Goal: Task Accomplishment & Management: Use online tool/utility

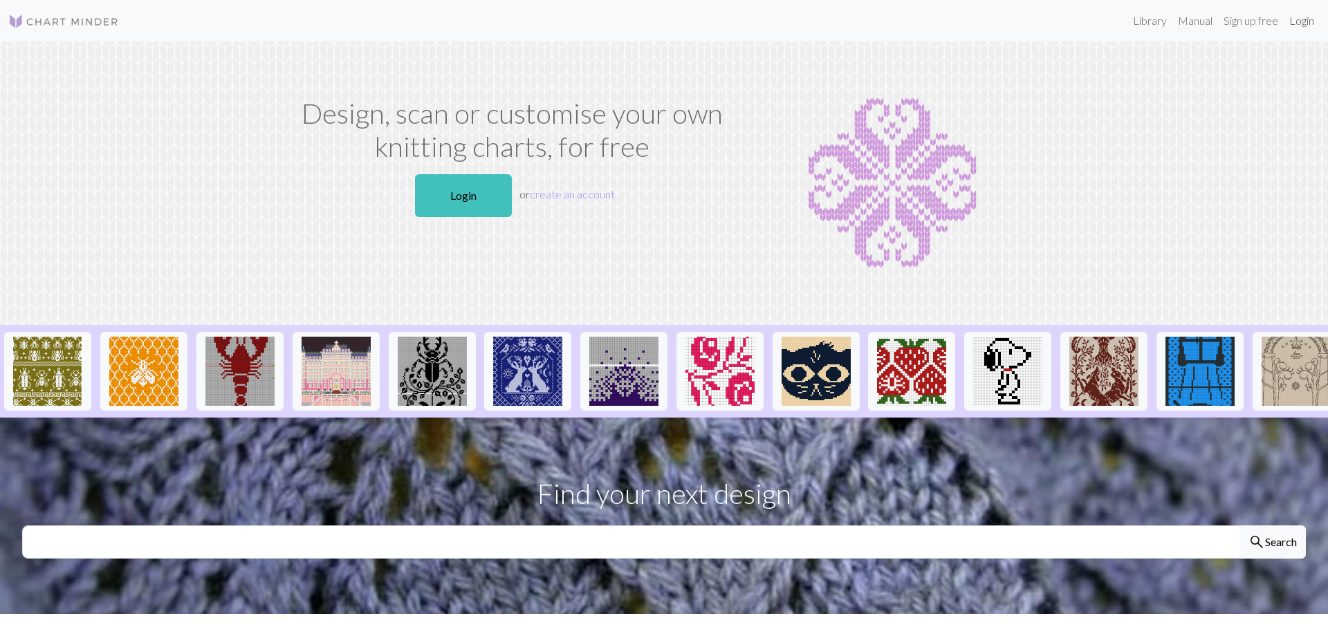
click at [1303, 20] on link "Login" at bounding box center [1302, 21] width 36 height 28
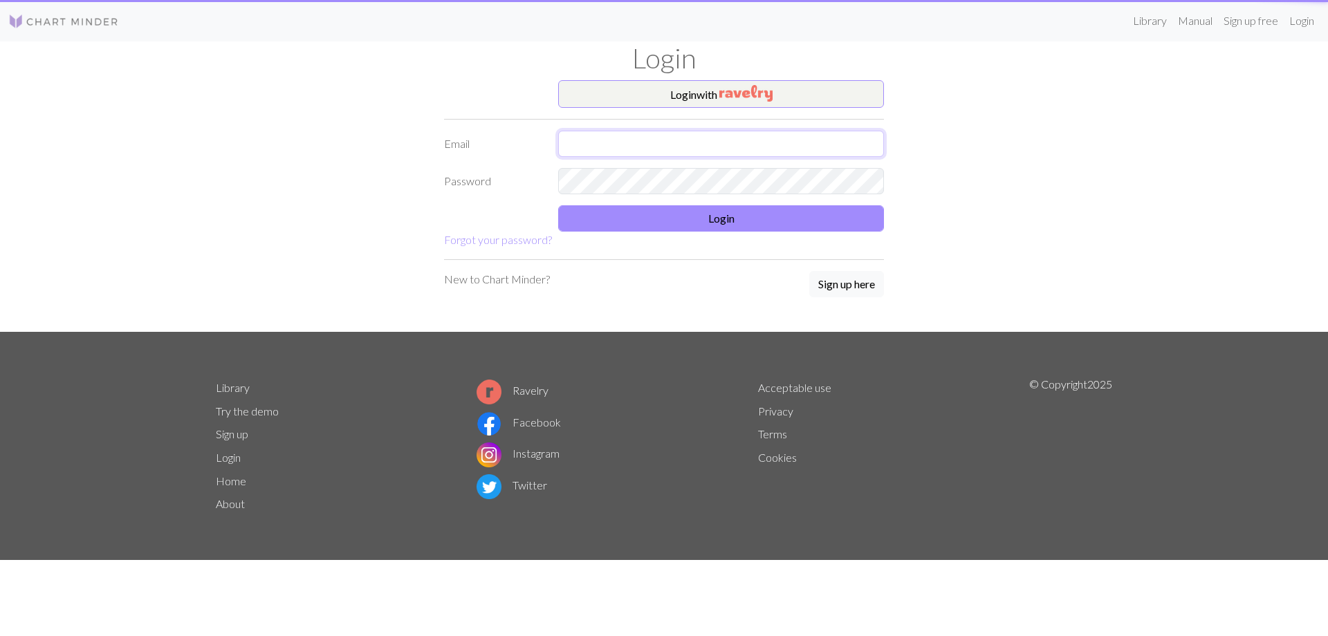
type input "[EMAIL_ADDRESS][DOMAIN_NAME]"
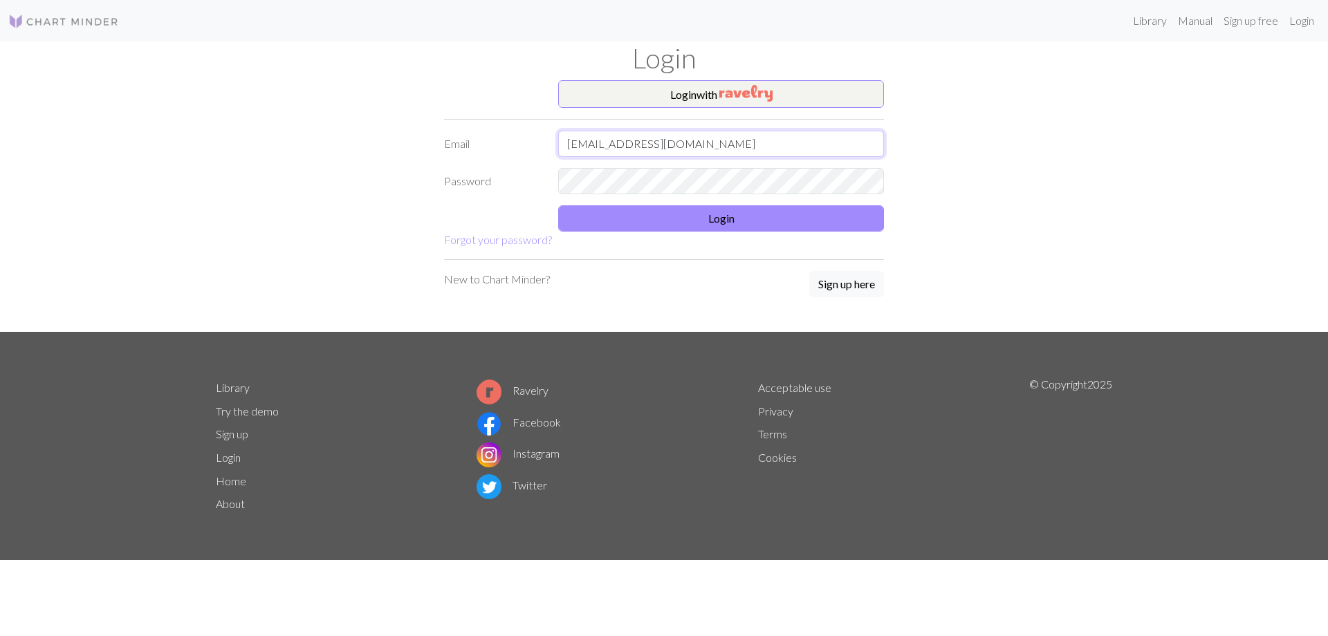
click at [684, 151] on input "[EMAIL_ADDRESS][DOMAIN_NAME]" at bounding box center [721, 144] width 326 height 26
click at [587, 225] on button "Login" at bounding box center [721, 218] width 326 height 26
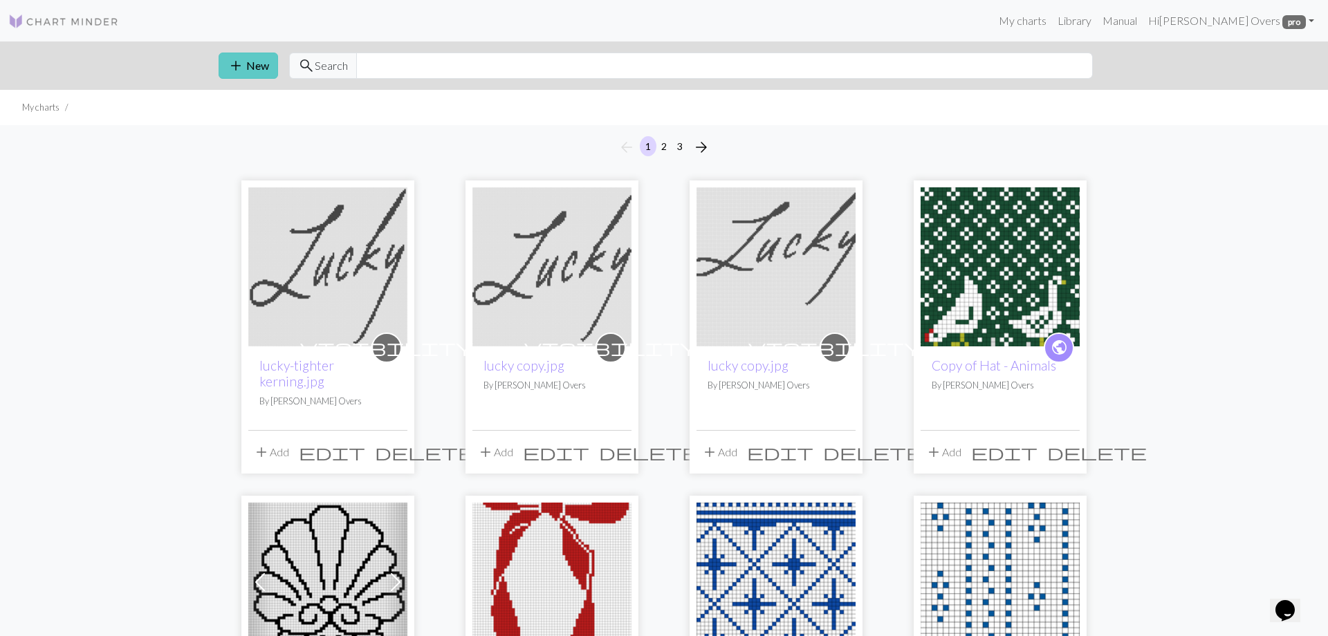
click at [251, 68] on button "add New" at bounding box center [248, 66] width 59 height 26
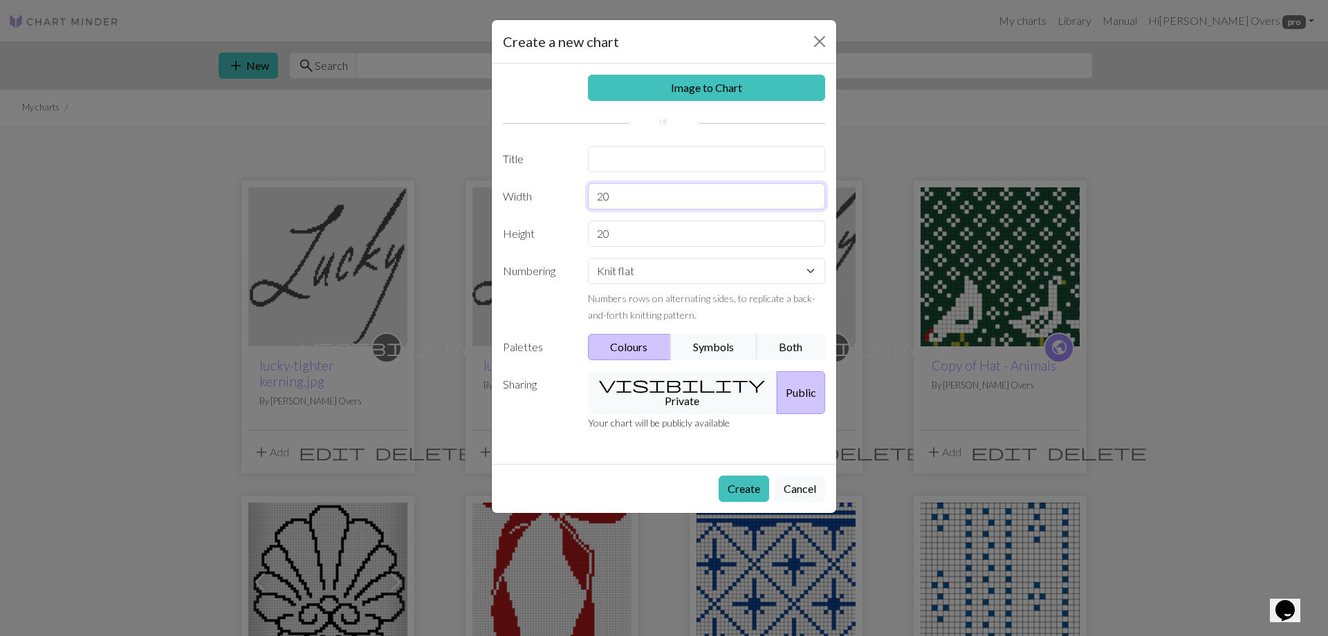
drag, startPoint x: 627, startPoint y: 194, endPoint x: 551, endPoint y: 194, distance: 75.4
click at [551, 194] on div "Width 20" at bounding box center [664, 196] width 339 height 26
type input "60"
drag, startPoint x: 624, startPoint y: 234, endPoint x: 545, endPoint y: 233, distance: 78.8
click at [545, 233] on div "Height 20" at bounding box center [664, 234] width 339 height 26
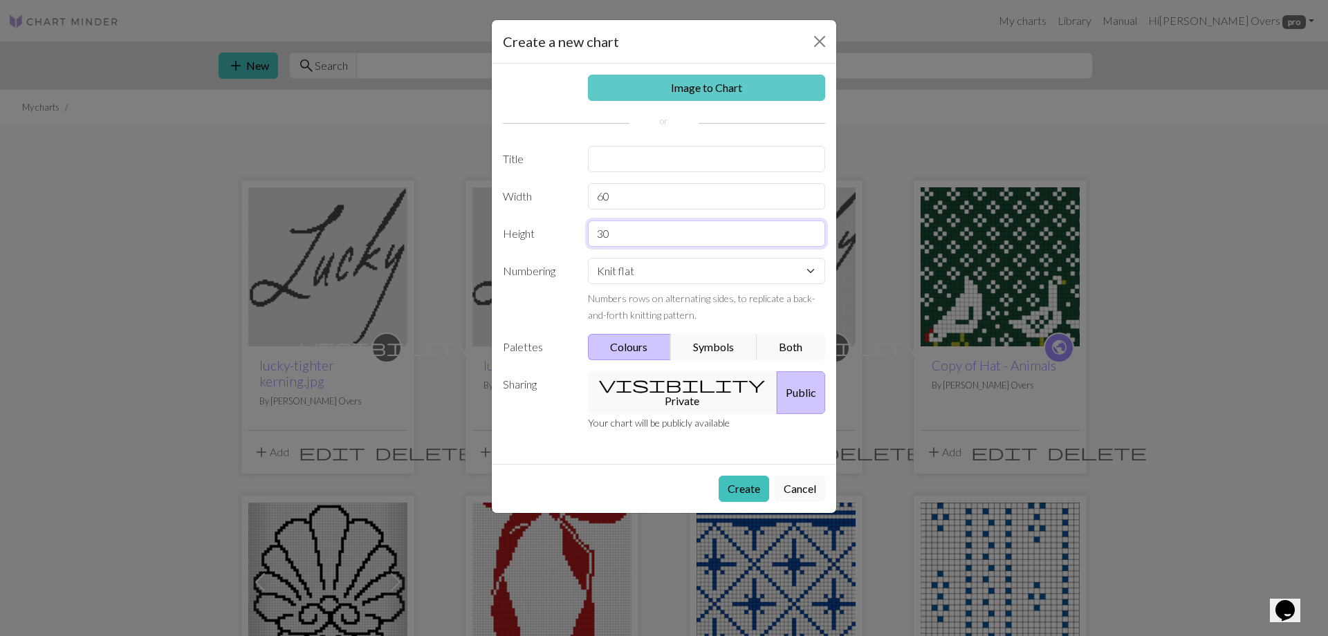
type input "30"
click at [715, 83] on link "Image to Chart" at bounding box center [707, 88] width 238 height 26
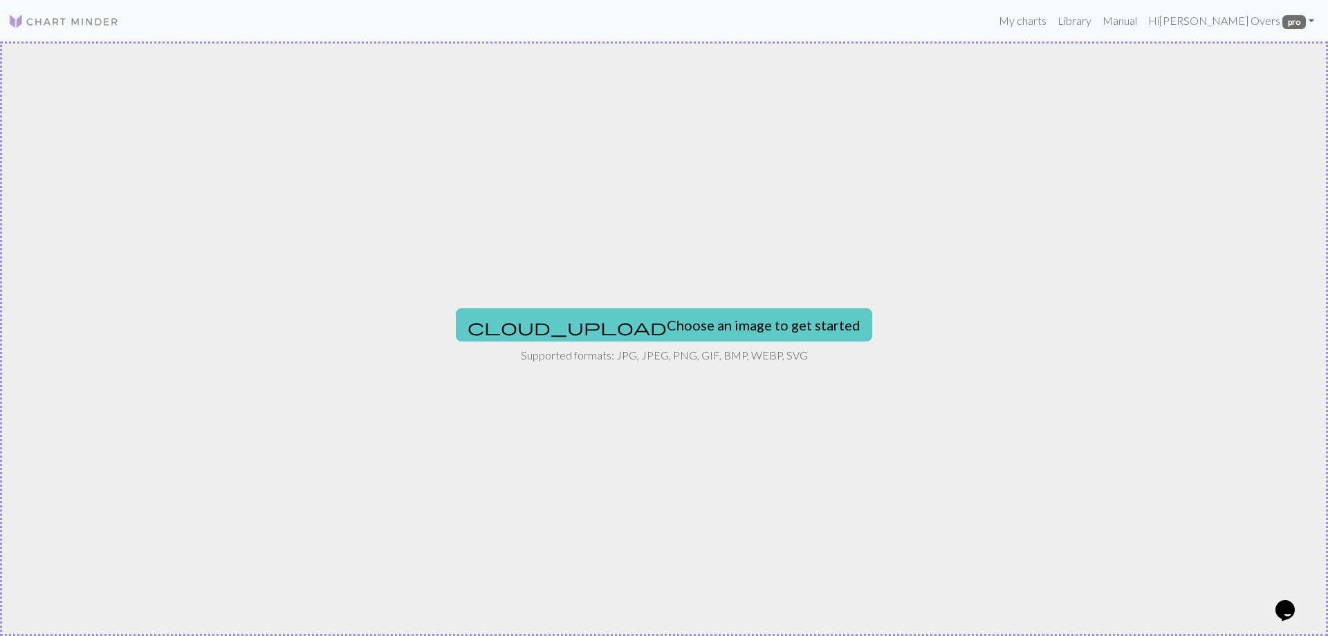
click at [673, 335] on button "cloud_upload Choose an image to get started" at bounding box center [664, 324] width 416 height 33
type input "C:\fakepath\c08e528b-8ec1-4165-9bee-b31514daf274.jpg"
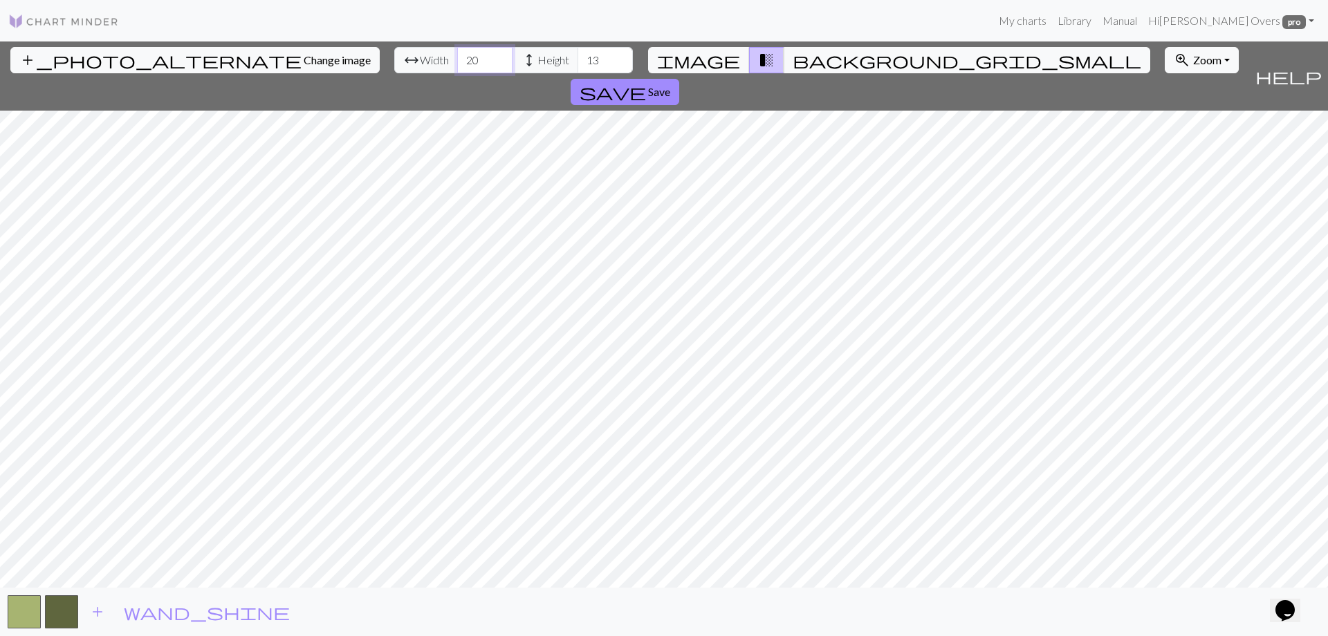
drag, startPoint x: 408, startPoint y: 56, endPoint x: 369, endPoint y: 54, distance: 38.8
click at [394, 54] on div "arrow_range Width 20 height Height 13" at bounding box center [513, 60] width 239 height 26
type input "60"
drag, startPoint x: 528, startPoint y: 61, endPoint x: 484, endPoint y: 61, distance: 44.3
click at [484, 61] on div "arrow_range Width 60 height Height 13" at bounding box center [513, 60] width 239 height 26
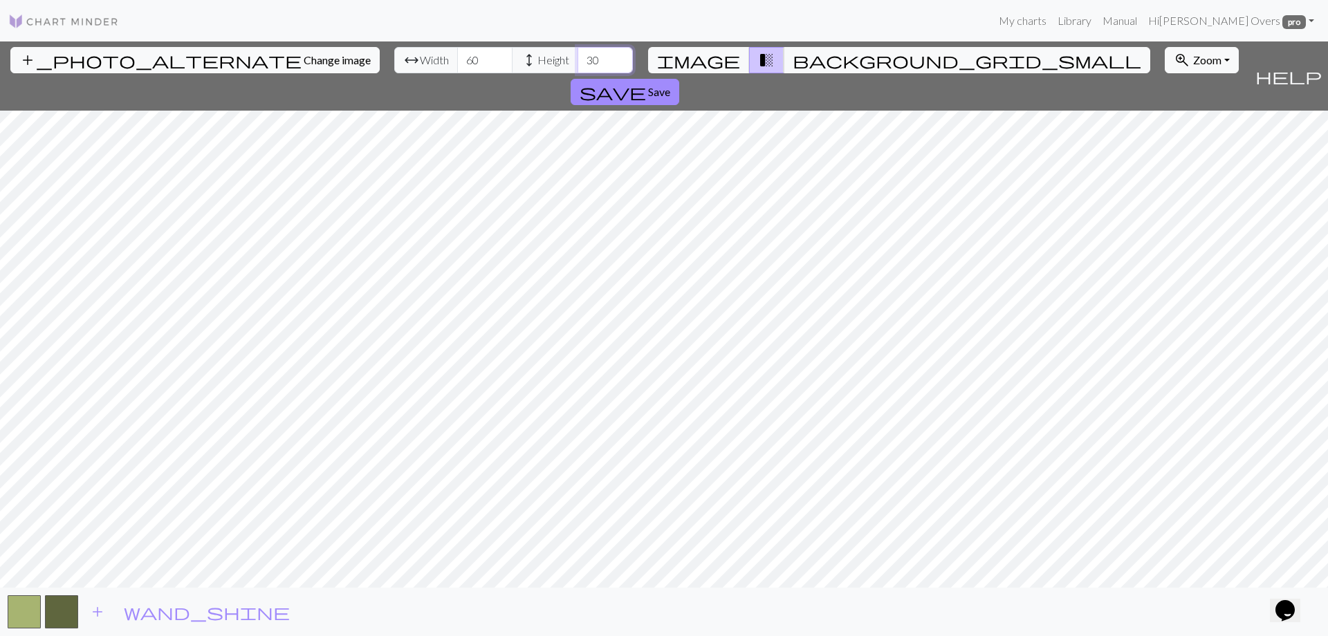
drag, startPoint x: 540, startPoint y: 59, endPoint x: 492, endPoint y: 59, distance: 47.7
click at [492, 59] on div "arrow_range Width 60 height Height 30" at bounding box center [513, 60] width 239 height 26
type input "40"
drag, startPoint x: 405, startPoint y: 54, endPoint x: 353, endPoint y: 51, distance: 51.3
click at [394, 51] on div "arrow_range Width 60 height Height 40" at bounding box center [513, 60] width 239 height 26
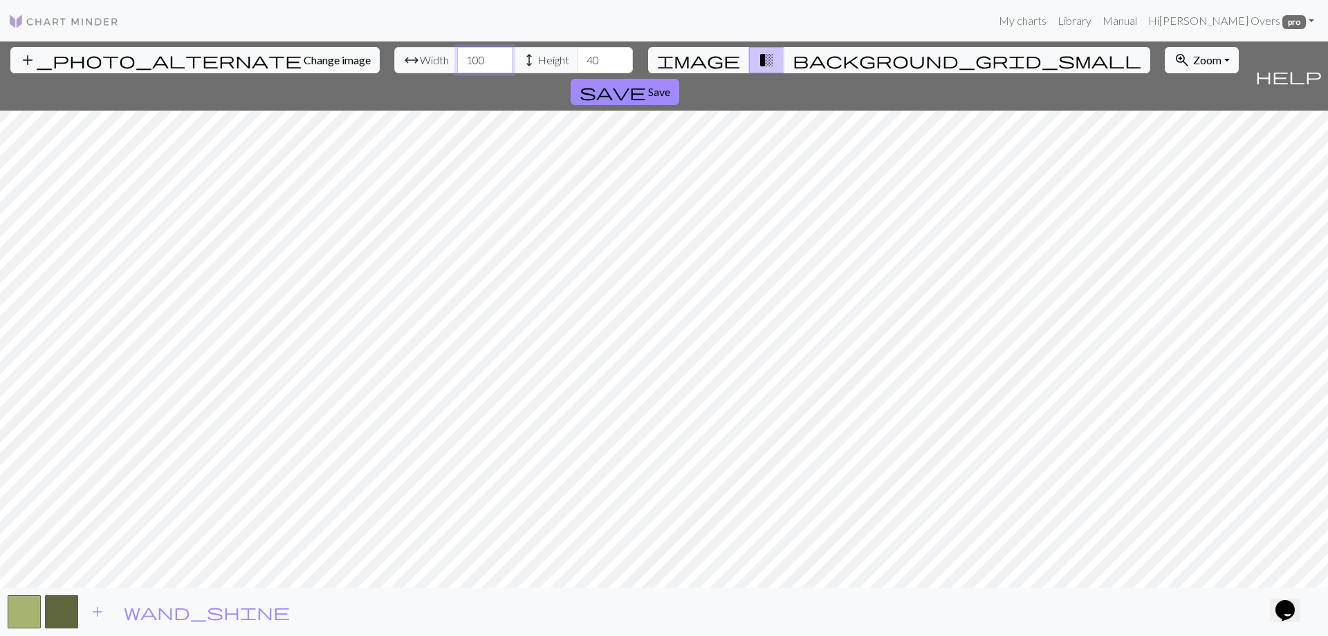
type input "100"
drag, startPoint x: 531, startPoint y: 59, endPoint x: 498, endPoint y: 58, distance: 33.2
click at [498, 58] on div "arrow_range Width 100 height Height 40" at bounding box center [513, 60] width 239 height 26
type input "50"
click at [457, 52] on input "101" at bounding box center [484, 60] width 55 height 26
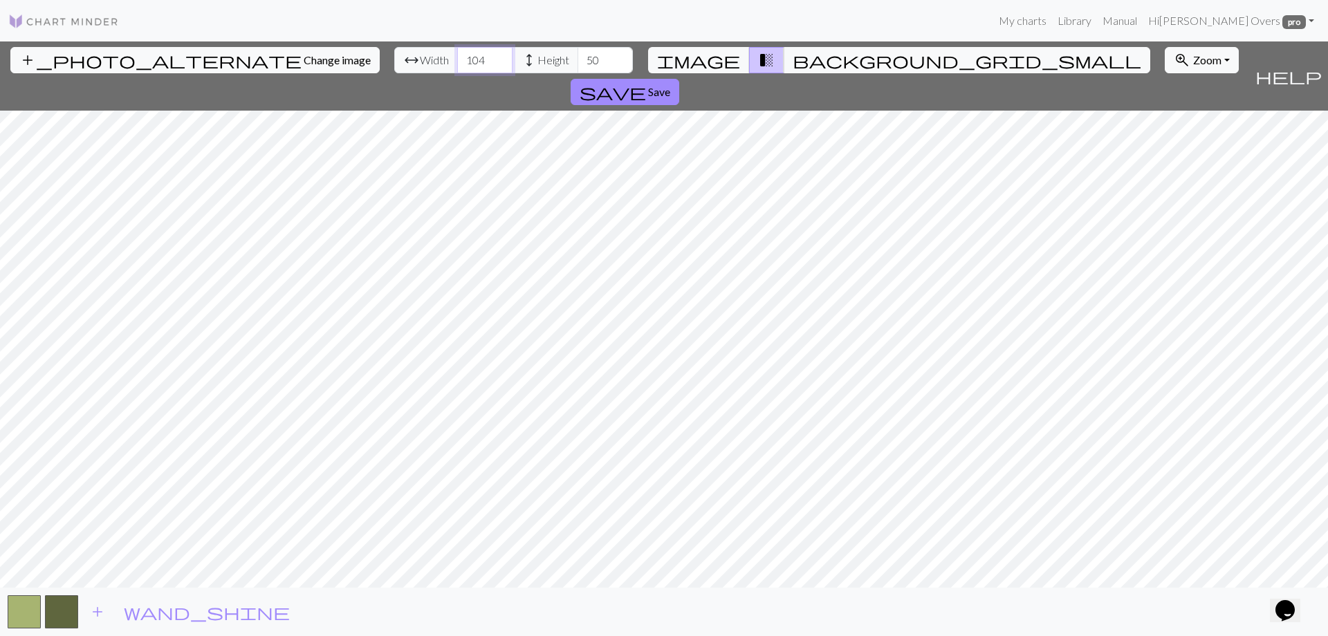
drag, startPoint x: 416, startPoint y: 57, endPoint x: 362, endPoint y: 54, distance: 53.4
click at [394, 54] on div "arrow_range Width 104 height Height 50" at bounding box center [513, 60] width 239 height 26
click at [512, 50] on span "height Height" at bounding box center [545, 60] width 66 height 26
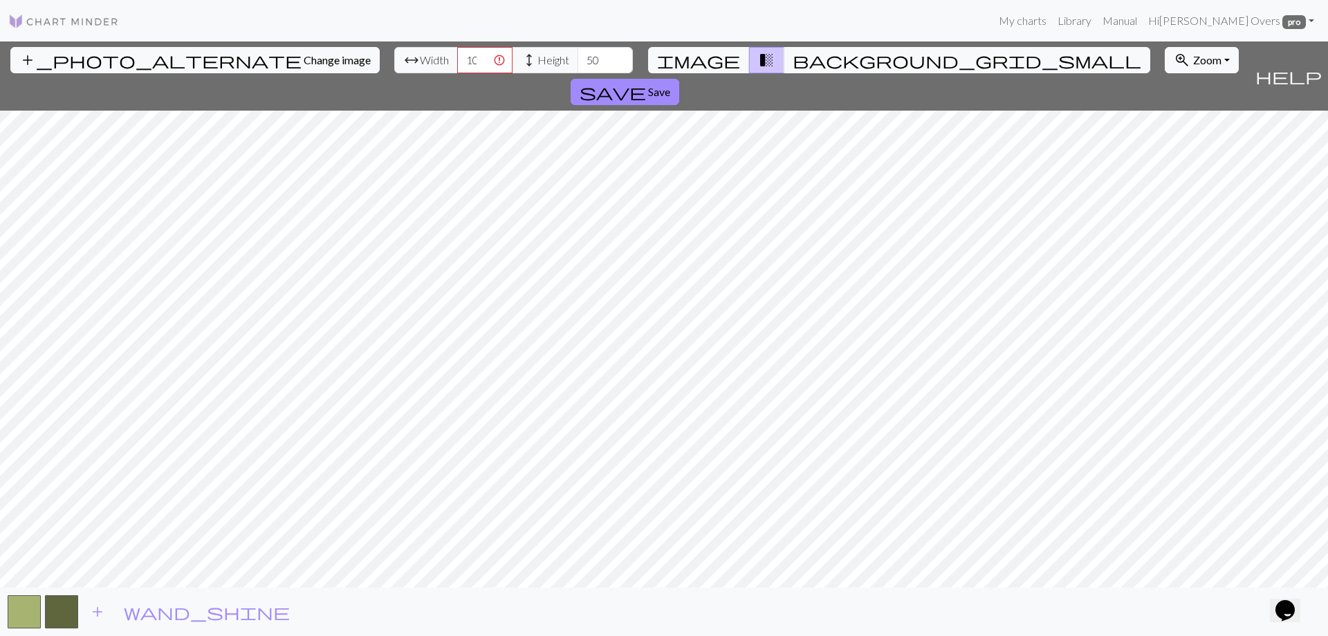
click at [537, 53] on span "Height" at bounding box center [553, 60] width 32 height 17
click at [578, 57] on input "50" at bounding box center [605, 60] width 55 height 26
click at [457, 61] on input "10867" at bounding box center [484, 60] width 55 height 26
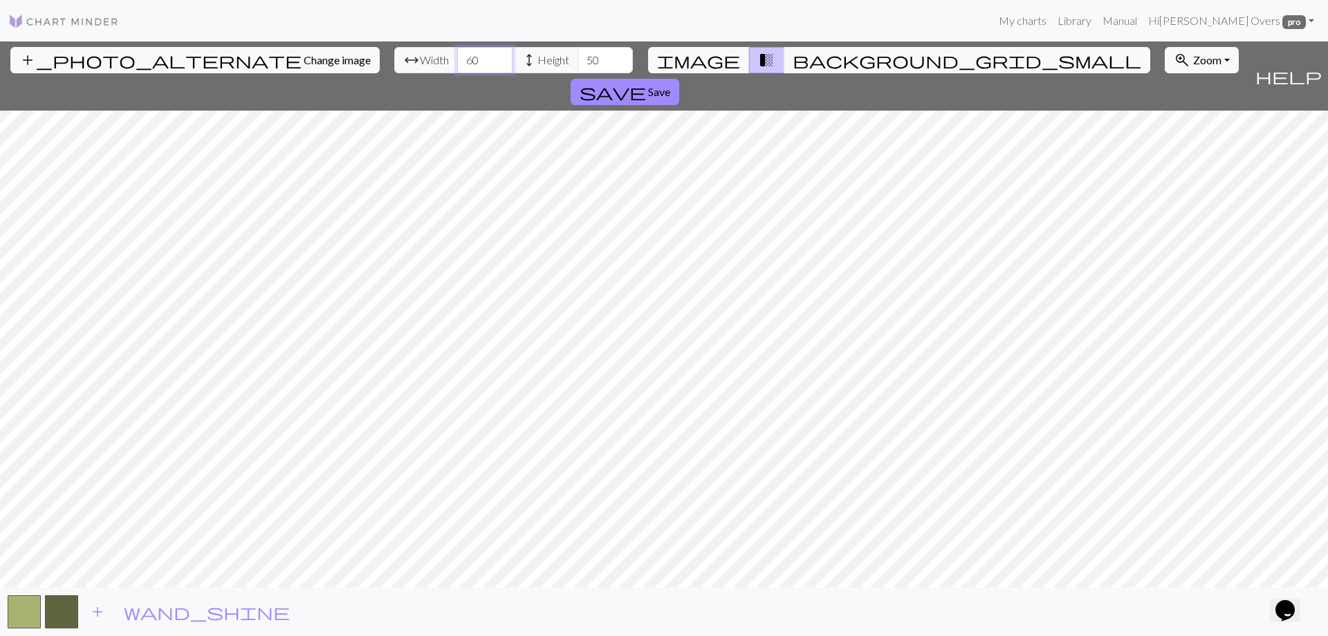
type input "60"
click at [578, 55] on input "50" at bounding box center [605, 60] width 55 height 26
drag, startPoint x: 530, startPoint y: 59, endPoint x: 492, endPoint y: 57, distance: 37.4
click at [492, 57] on div "arrow_range Width 60 height Height 50" at bounding box center [513, 60] width 239 height 26
type input "6"
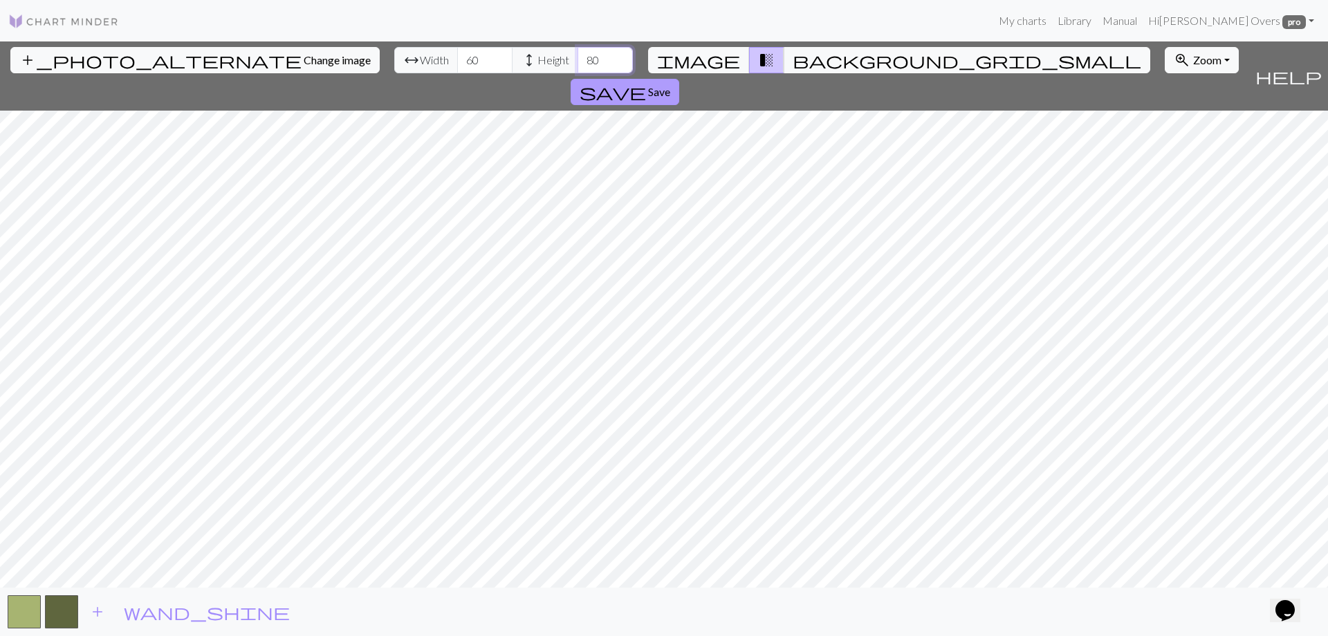
type input "80"
click at [670, 85] on span "Save" at bounding box center [659, 91] width 22 height 13
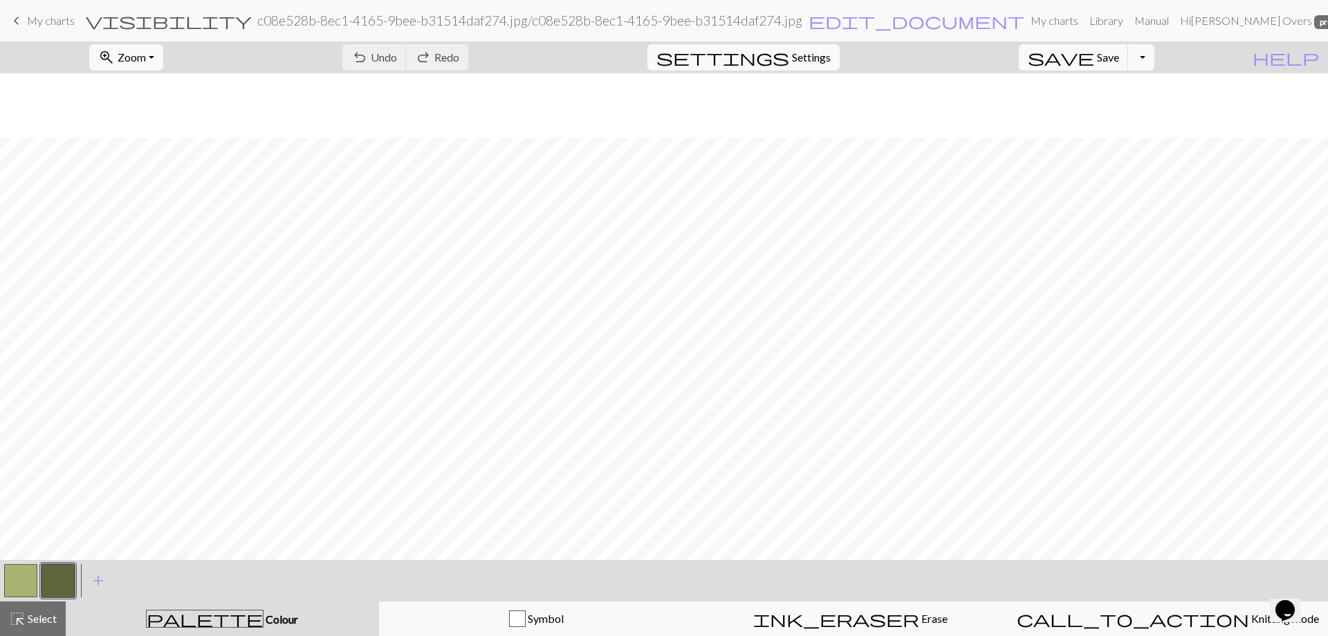
scroll to position [200, 0]
click at [61, 571] on button "button" at bounding box center [57, 580] width 33 height 33
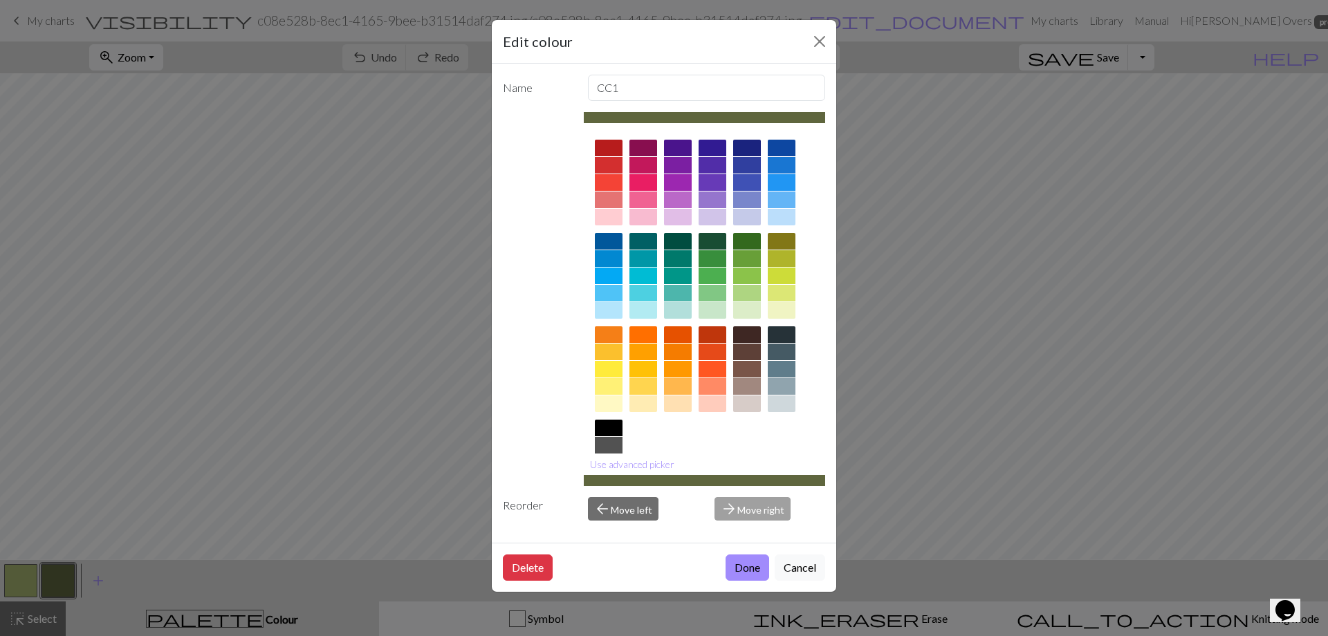
click at [614, 426] on div at bounding box center [609, 428] width 28 height 17
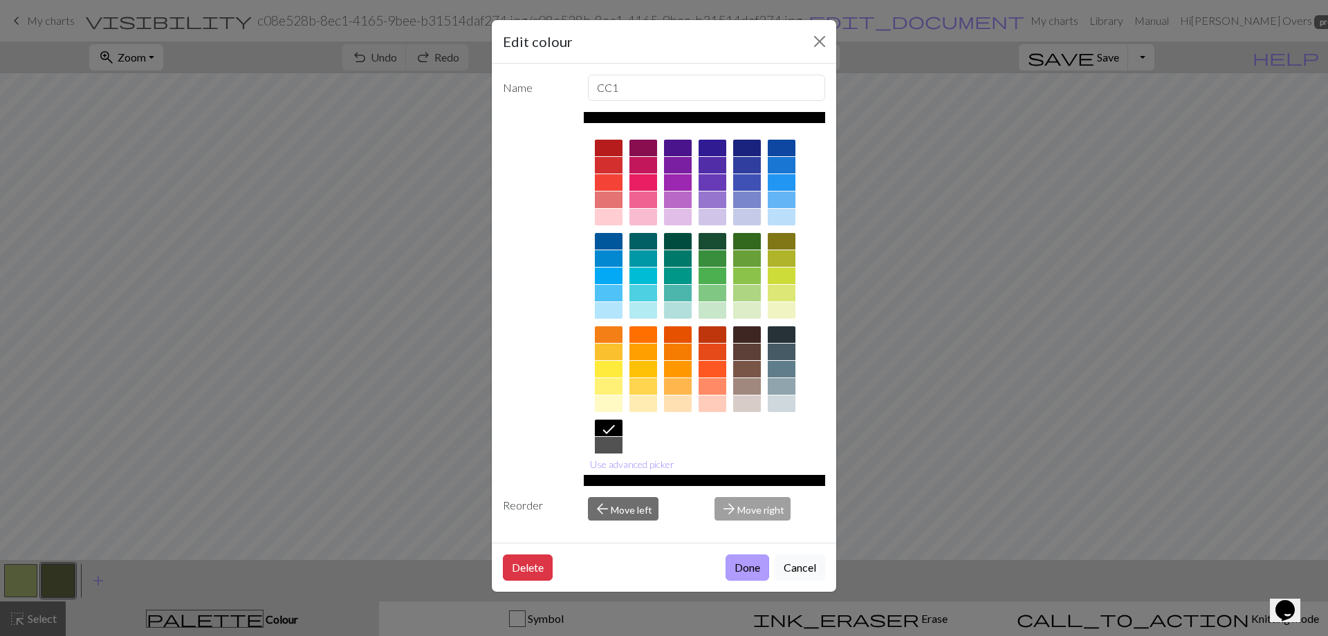
click at [745, 569] on button "Done" at bounding box center [748, 568] width 44 height 26
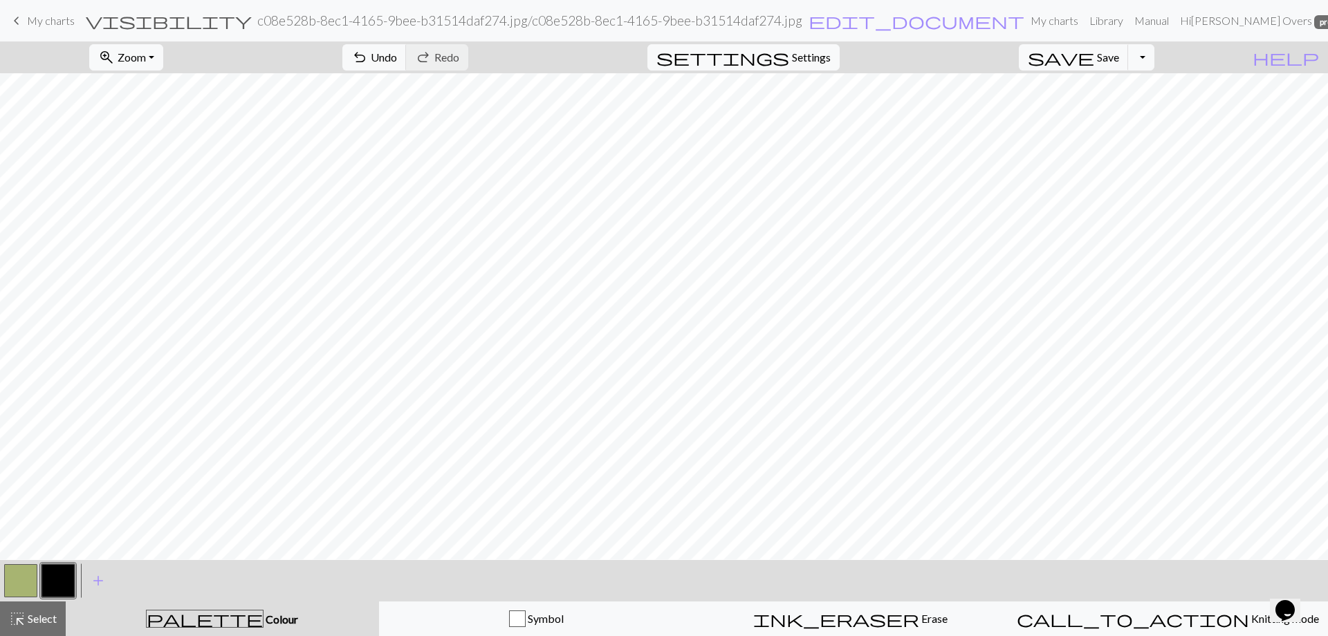
click at [13, 584] on button "button" at bounding box center [20, 580] width 33 height 33
click at [20, 579] on button "button" at bounding box center [20, 580] width 33 height 33
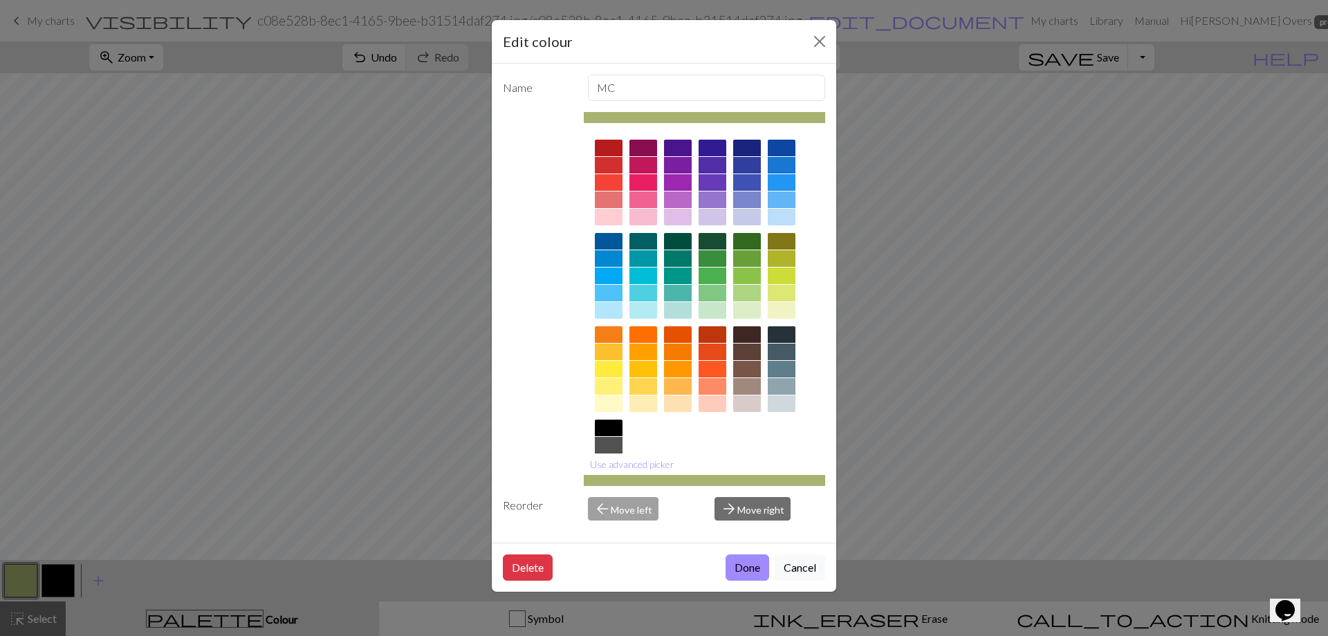
scroll to position [68, 0]
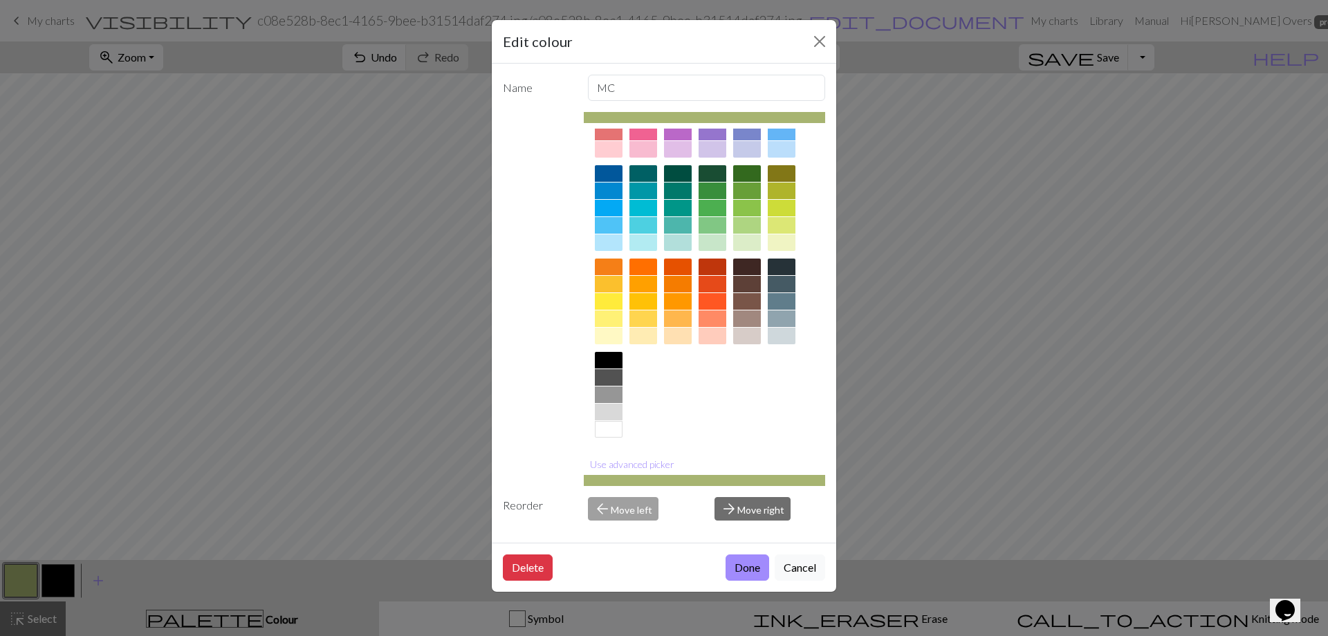
click at [611, 431] on div at bounding box center [609, 429] width 28 height 17
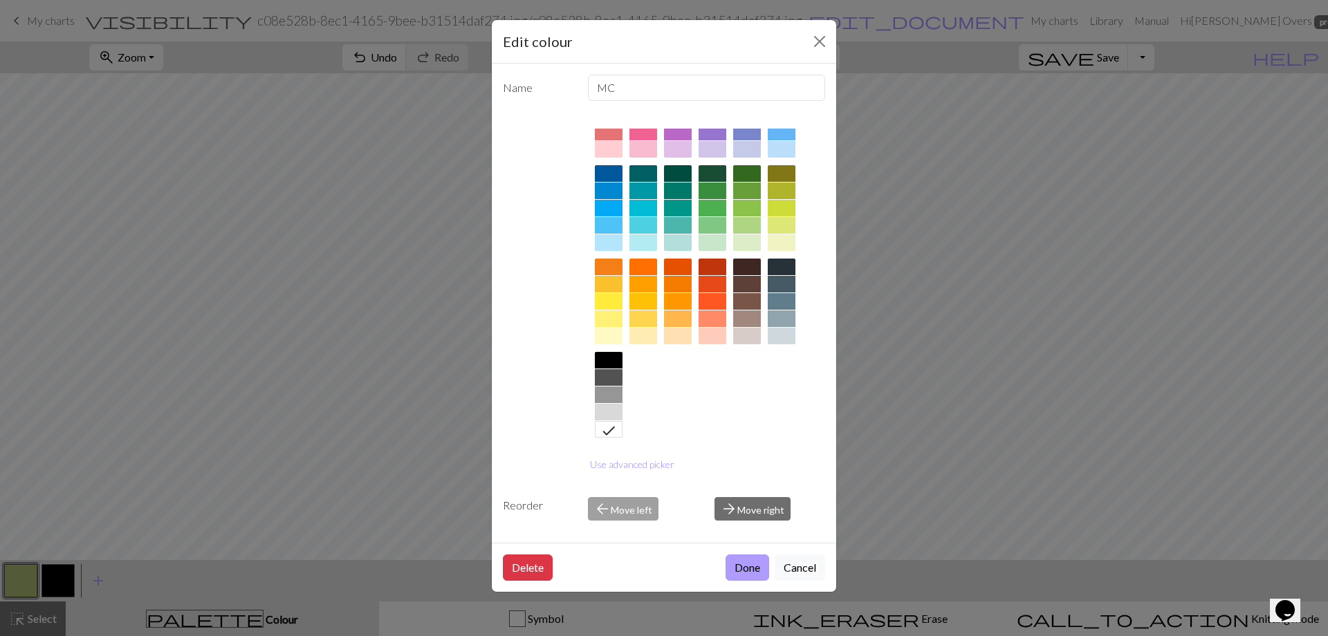
click at [743, 569] on button "Done" at bounding box center [748, 568] width 44 height 26
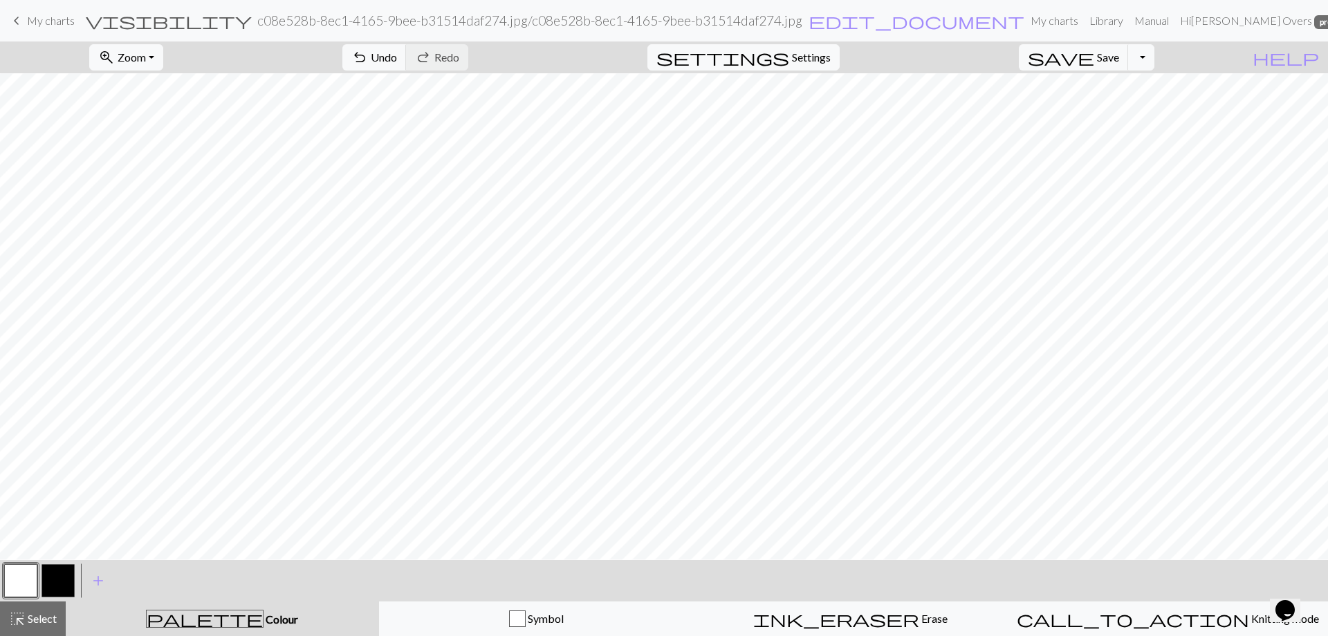
click at [45, 574] on button "button" at bounding box center [57, 580] width 33 height 33
click at [26, 580] on button "button" at bounding box center [20, 580] width 33 height 33
click at [65, 575] on button "button" at bounding box center [57, 580] width 33 height 33
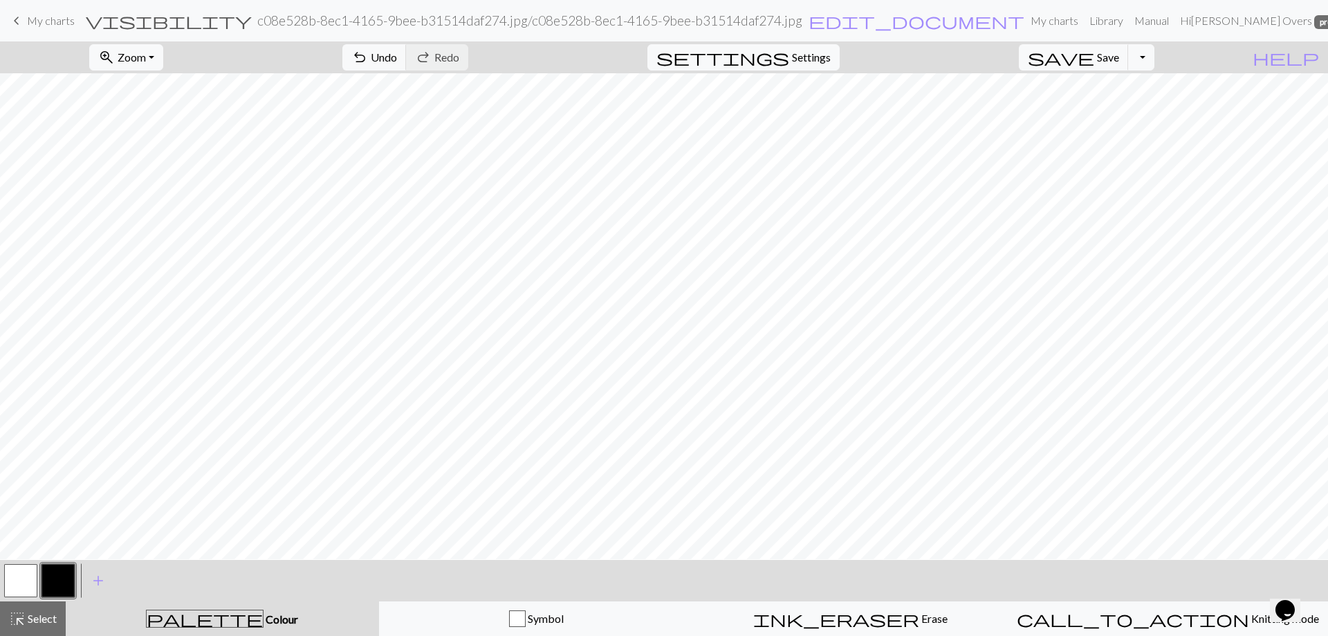
click at [17, 578] on button "button" at bounding box center [20, 580] width 33 height 33
click at [59, 583] on button "button" at bounding box center [57, 580] width 33 height 33
click at [146, 59] on span "Zoom" at bounding box center [132, 56] width 28 height 13
click at [172, 130] on button "Fit height" at bounding box center [144, 133] width 109 height 22
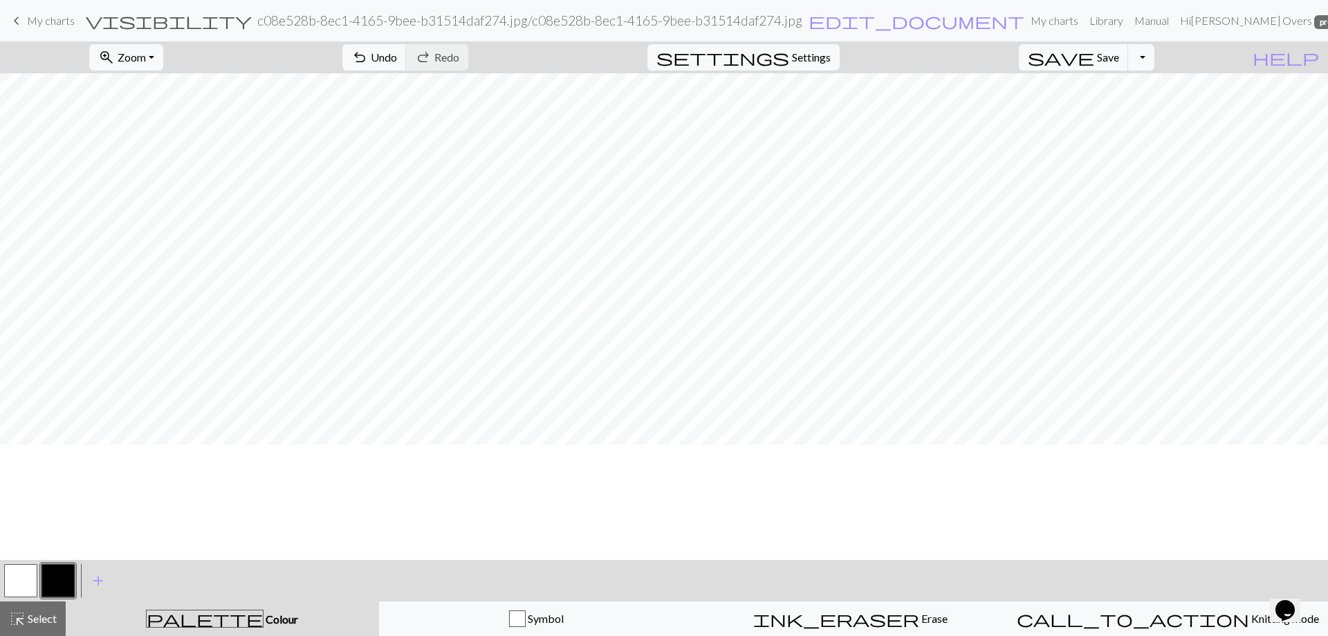
scroll to position [0, 0]
click at [17, 580] on button "button" at bounding box center [20, 580] width 33 height 33
click at [63, 576] on button "button" at bounding box center [57, 580] width 33 height 33
click at [22, 570] on button "button" at bounding box center [20, 580] width 33 height 33
click at [61, 577] on button "button" at bounding box center [57, 580] width 33 height 33
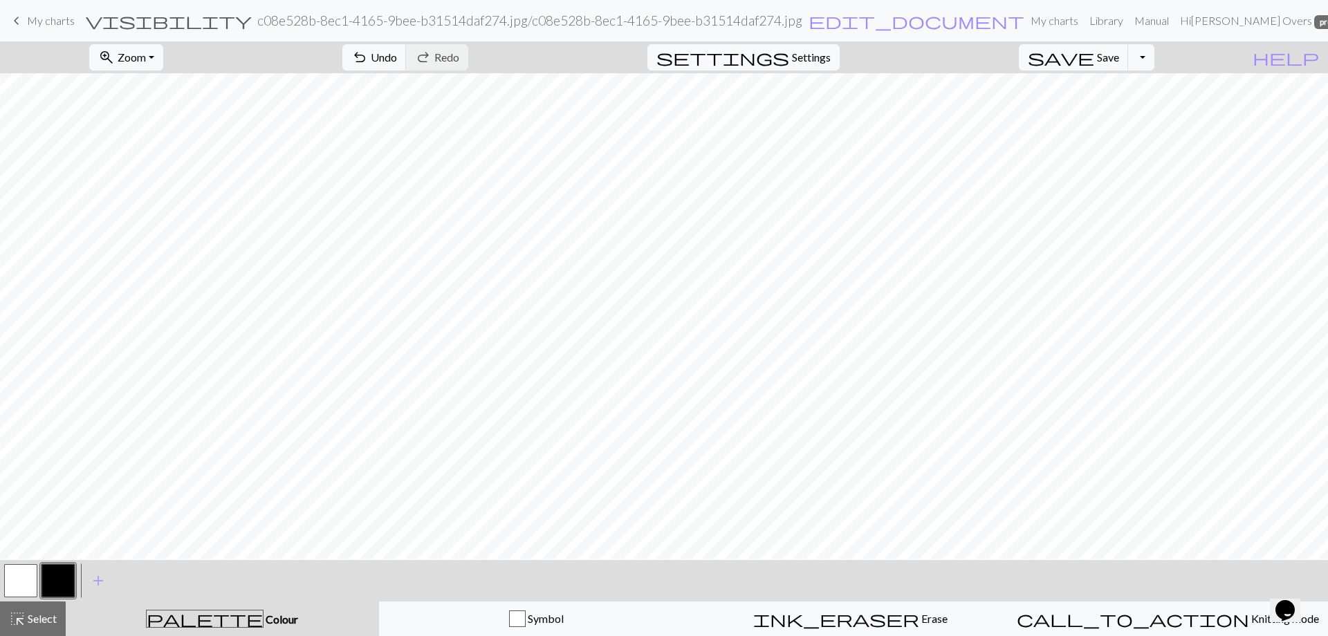
click at [26, 580] on button "button" at bounding box center [20, 580] width 33 height 33
click at [56, 575] on button "button" at bounding box center [57, 580] width 33 height 33
click at [22, 578] on button "button" at bounding box center [20, 580] width 33 height 33
click at [61, 584] on button "button" at bounding box center [57, 580] width 33 height 33
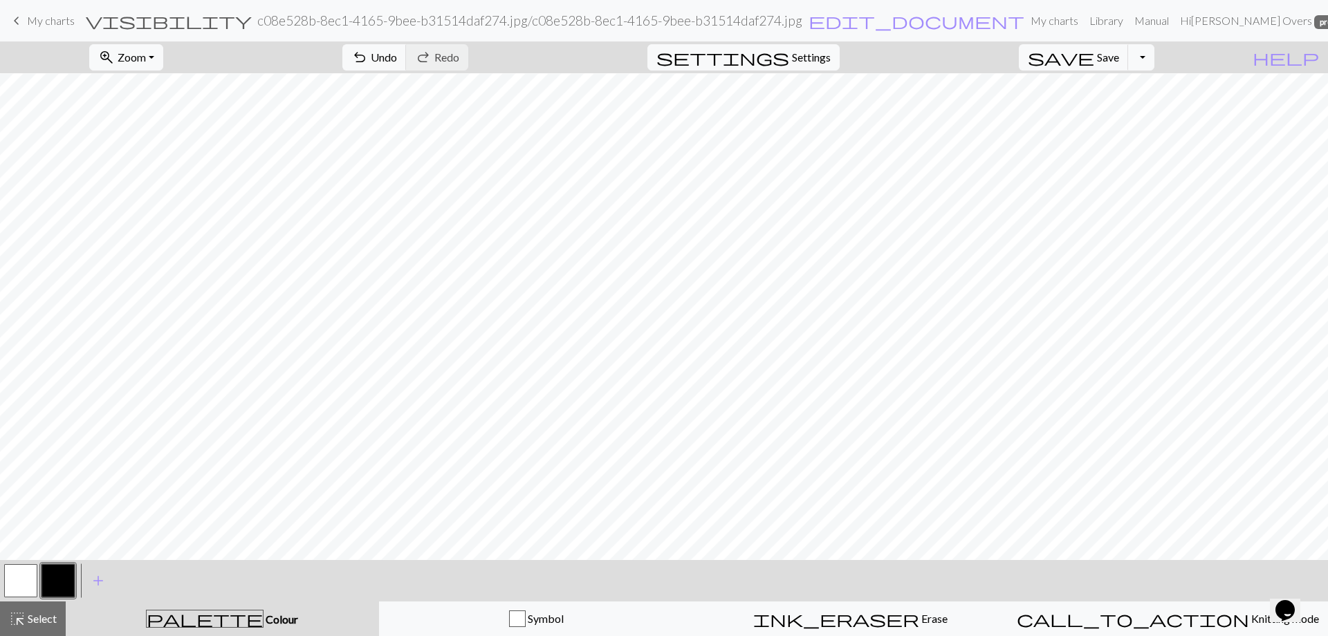
click at [18, 575] on button "button" at bounding box center [20, 580] width 33 height 33
click at [62, 579] on button "button" at bounding box center [57, 580] width 33 height 33
click at [24, 572] on button "button" at bounding box center [20, 580] width 33 height 33
click at [23, 571] on button "button" at bounding box center [20, 580] width 33 height 33
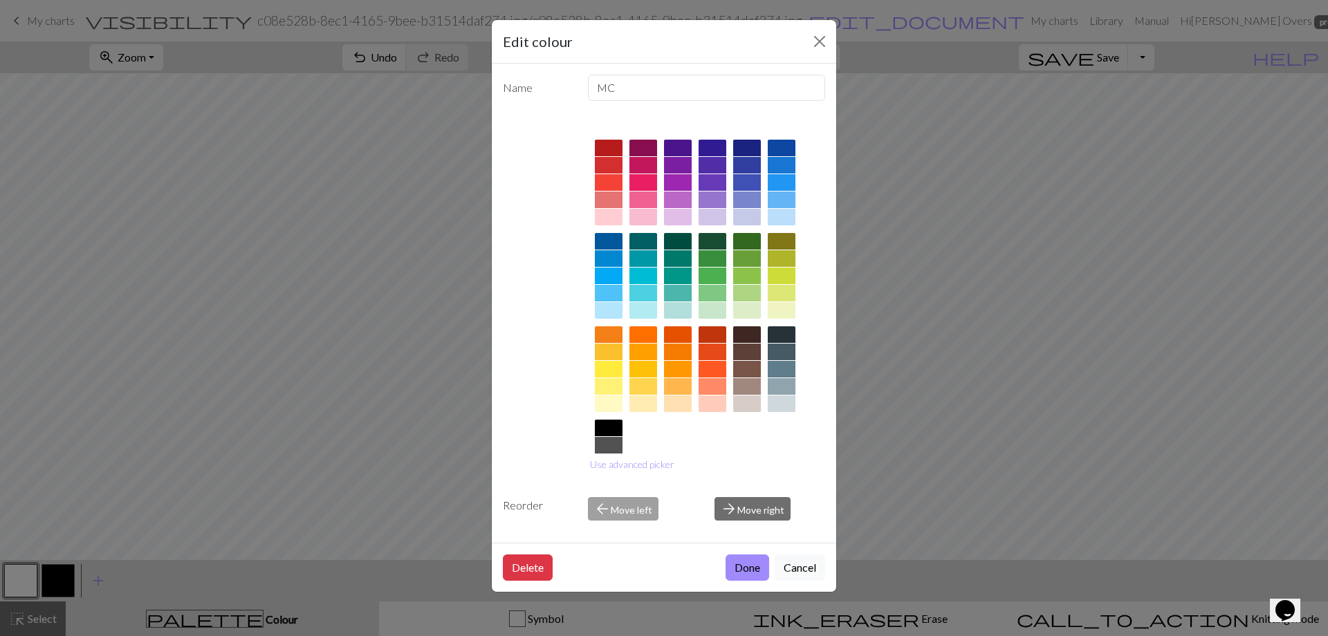
click at [333, 268] on div "Edit colour Name MC Use advanced picker Reorder arrow_back Move left arrow_forw…" at bounding box center [664, 318] width 1328 height 636
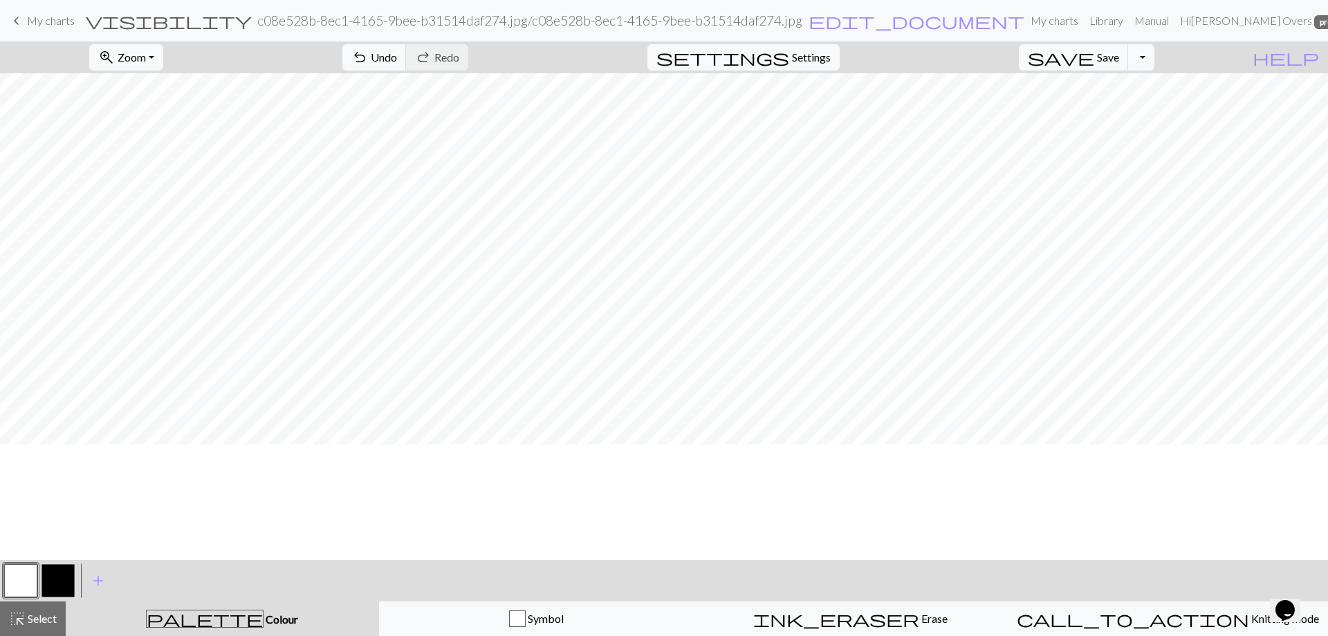
click at [1109, 42] on div "save Save Save Toggle Dropdown file_copy Save a copy save_alt Download" at bounding box center [1086, 57] width 156 height 32
click at [1094, 54] on span "save" at bounding box center [1061, 57] width 66 height 19
click at [1094, 55] on span "save" at bounding box center [1061, 57] width 66 height 19
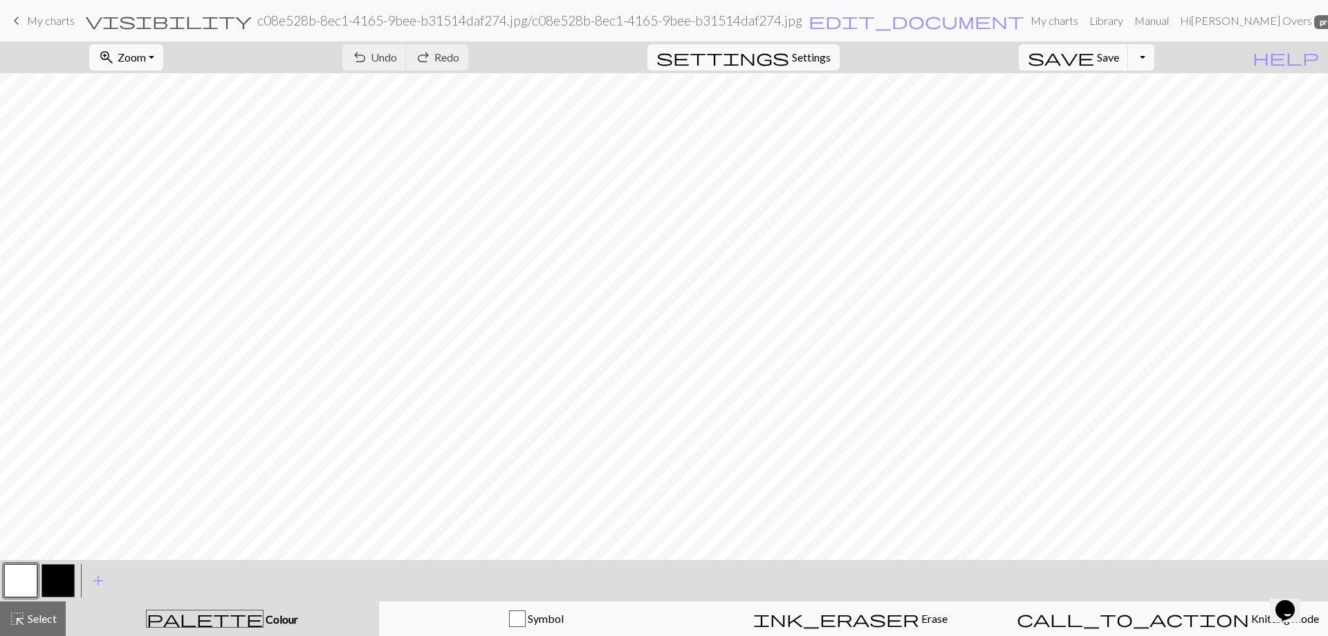
click at [43, 20] on span "My charts" at bounding box center [51, 20] width 48 height 13
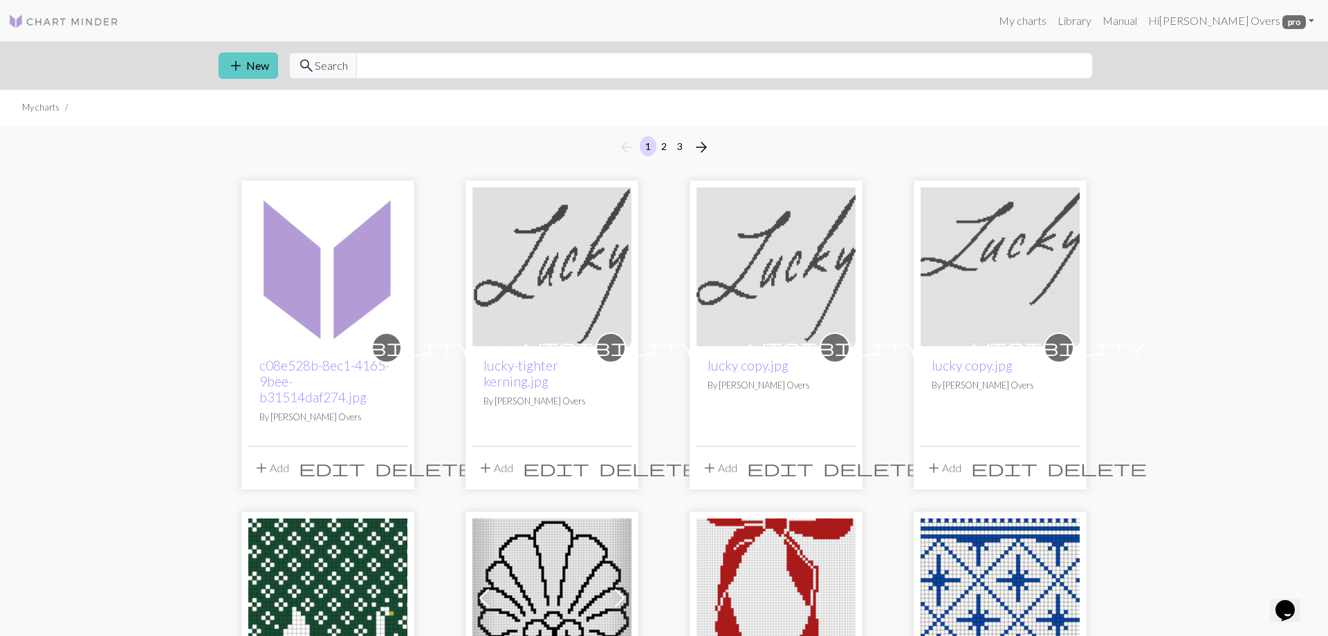
click at [230, 73] on span "add" at bounding box center [236, 65] width 17 height 19
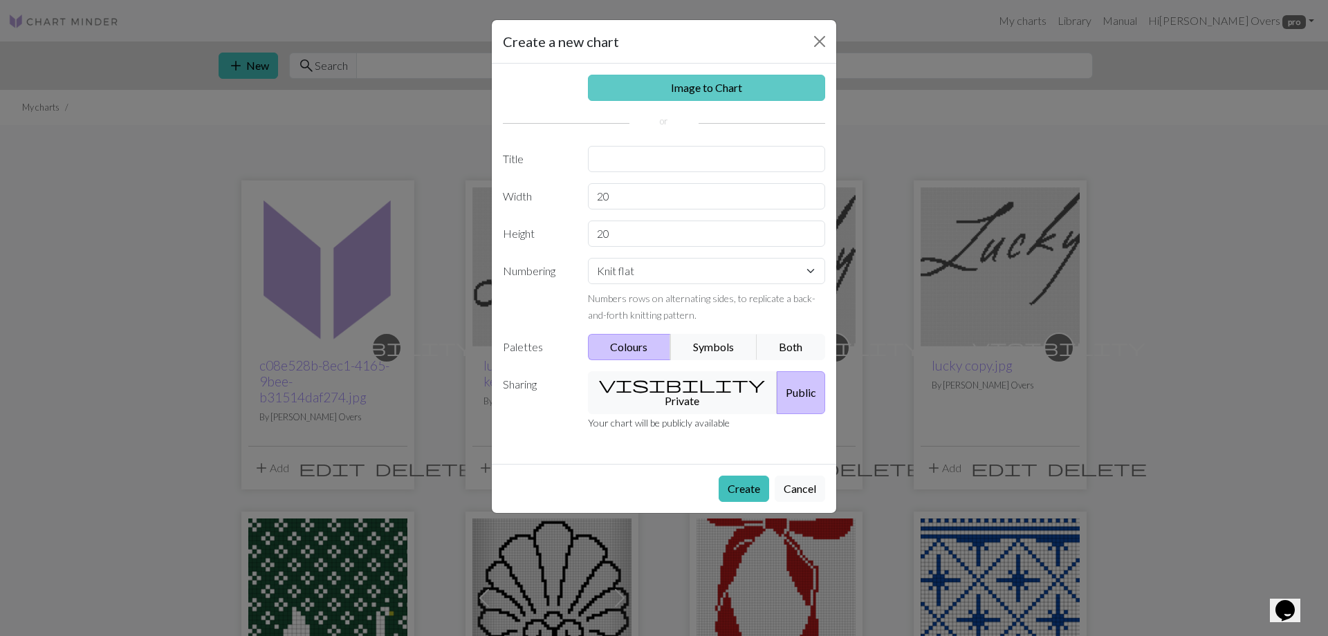
click at [656, 82] on link "Image to Chart" at bounding box center [707, 88] width 238 height 26
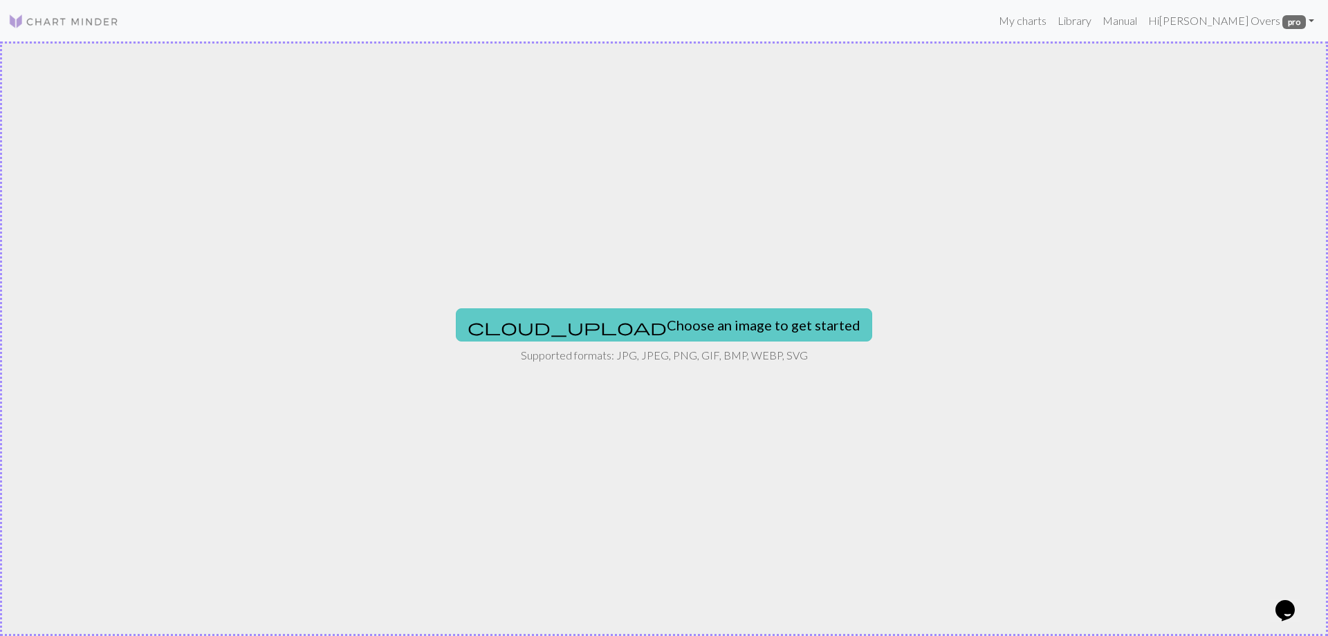
click at [660, 329] on button "cloud_upload Choose an image to get started" at bounding box center [664, 324] width 416 height 33
type input "C:\fakepath\c08e528b-8ec1-4165-9bee-b31514daf274.jpg"
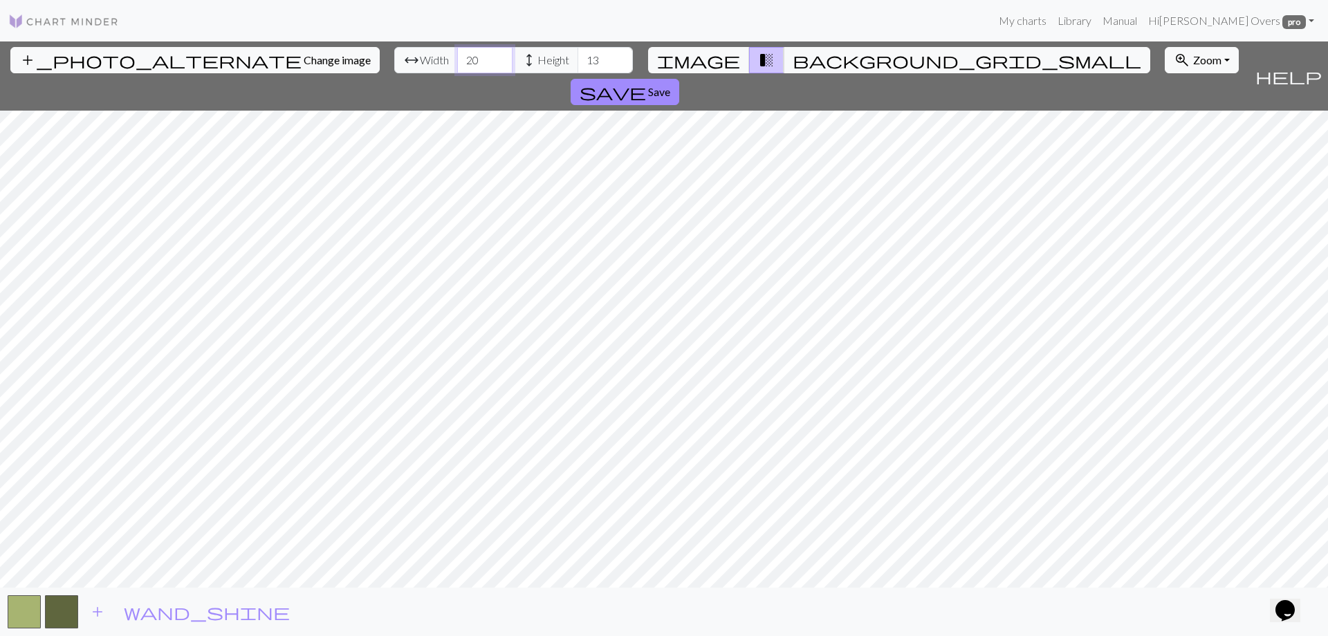
drag, startPoint x: 409, startPoint y: 57, endPoint x: 387, endPoint y: 57, distance: 22.1
click at [457, 57] on input "20" at bounding box center [484, 60] width 55 height 26
type input "60"
click at [578, 55] on input "13" at bounding box center [605, 60] width 55 height 26
type input "80"
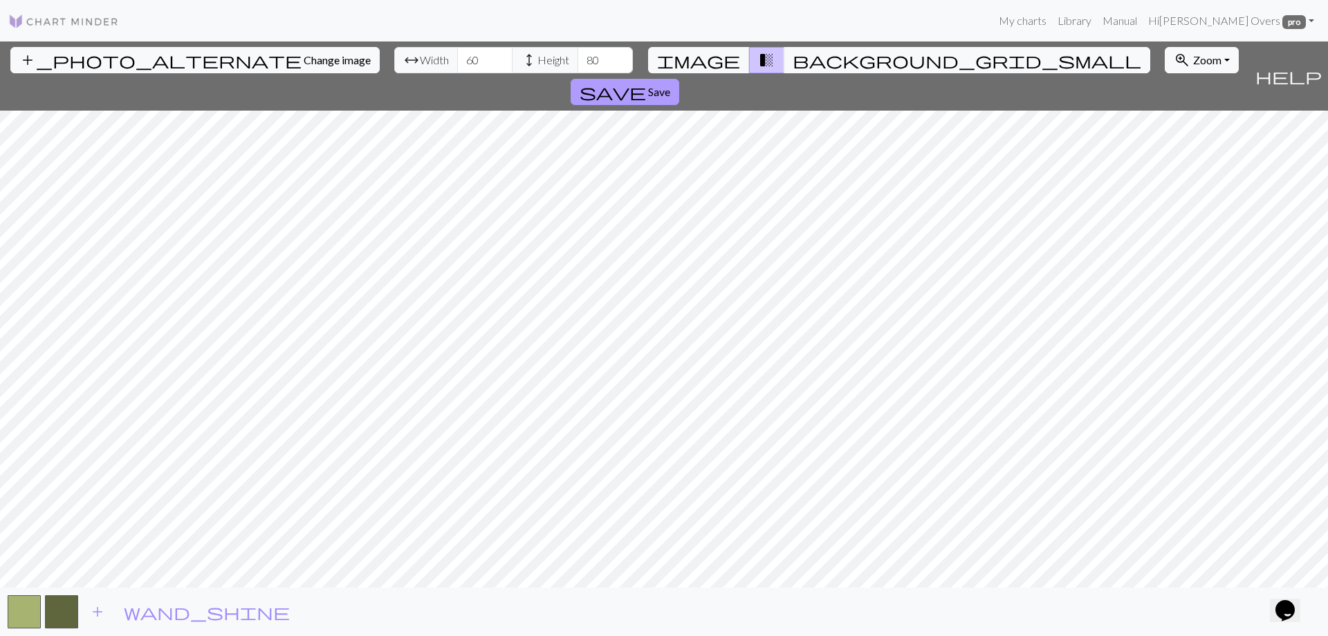
click at [670, 85] on span "Save" at bounding box center [659, 91] width 22 height 13
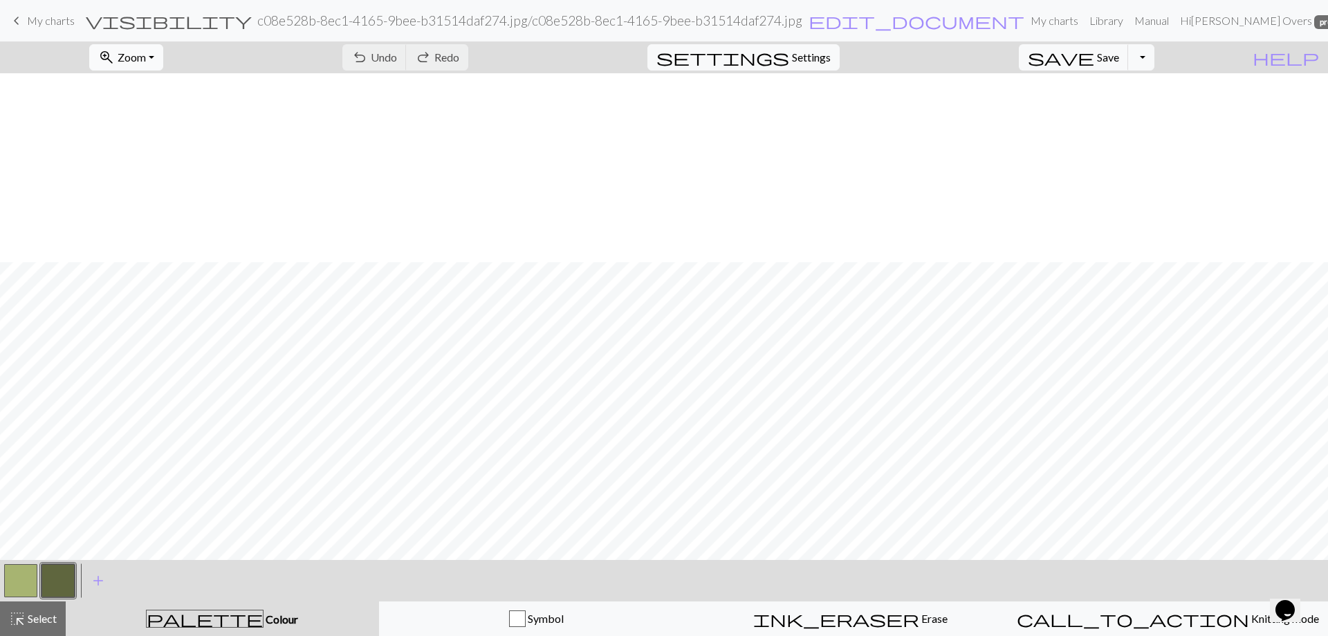
click at [162, 44] on button "zoom_in Zoom Zoom" at bounding box center [126, 57] width 74 height 26
click at [173, 127] on button "Fit height" at bounding box center [144, 133] width 109 height 22
click at [66, 579] on button "button" at bounding box center [57, 580] width 33 height 33
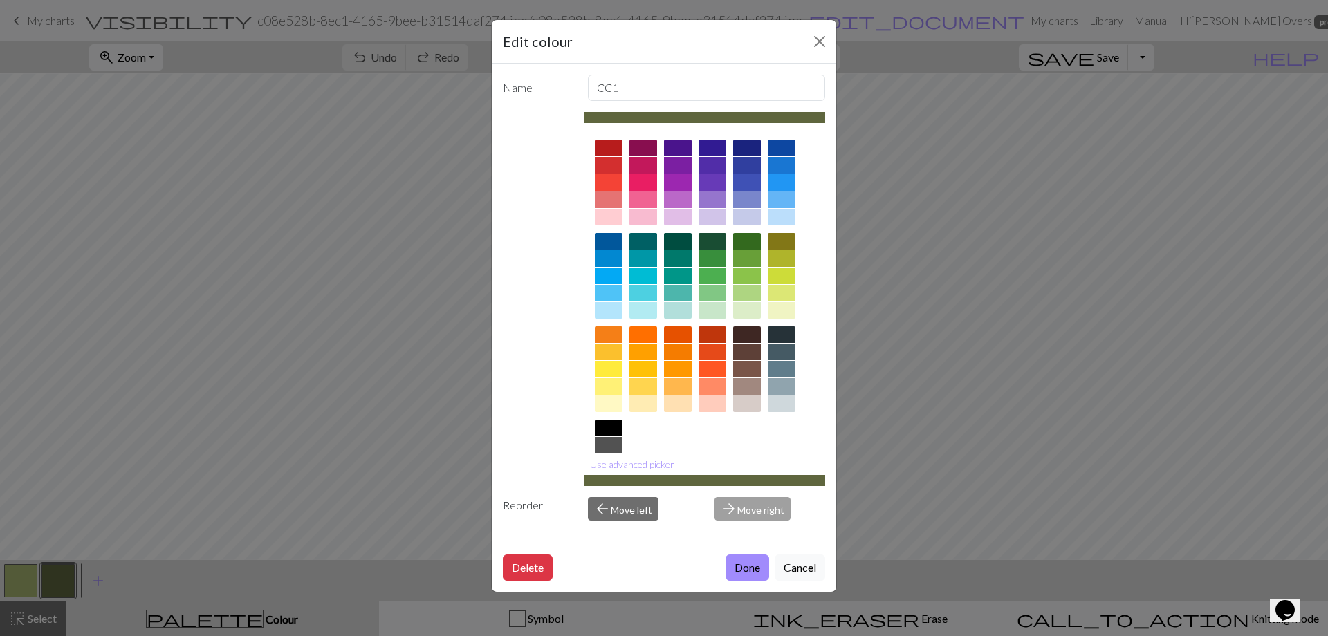
click at [604, 430] on div at bounding box center [609, 428] width 28 height 17
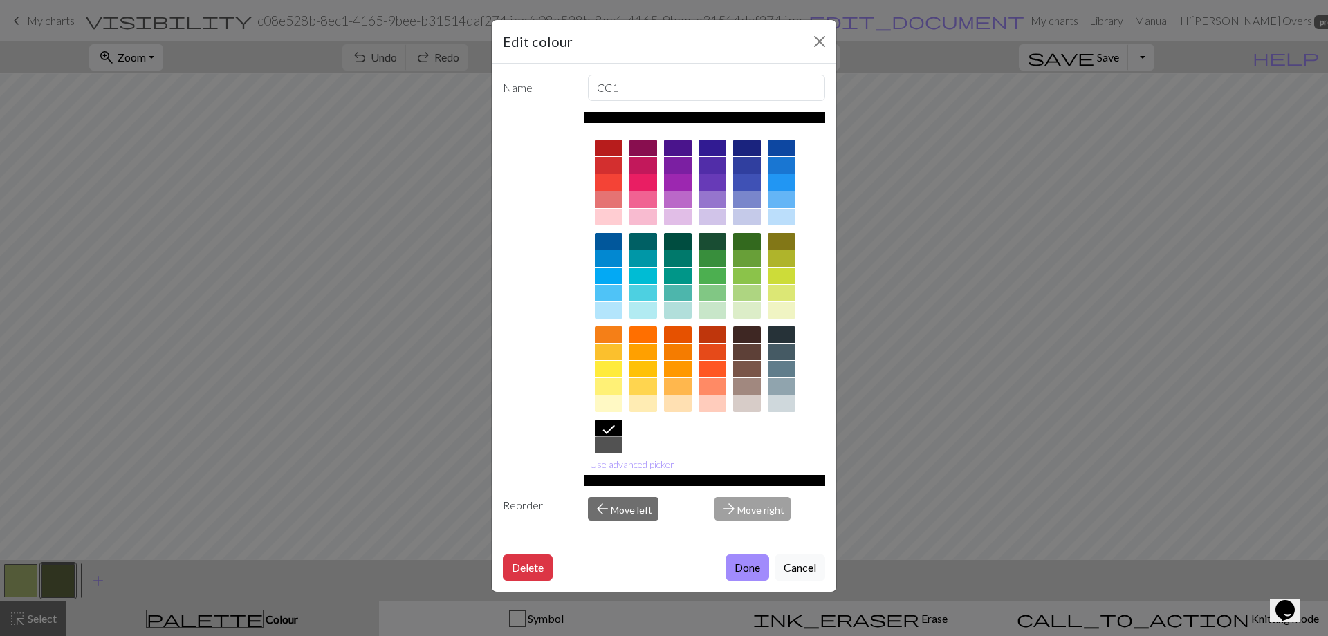
drag, startPoint x: 748, startPoint y: 565, endPoint x: 21, endPoint y: 574, distance: 726.3
click at [748, 565] on button "Done" at bounding box center [748, 568] width 44 height 26
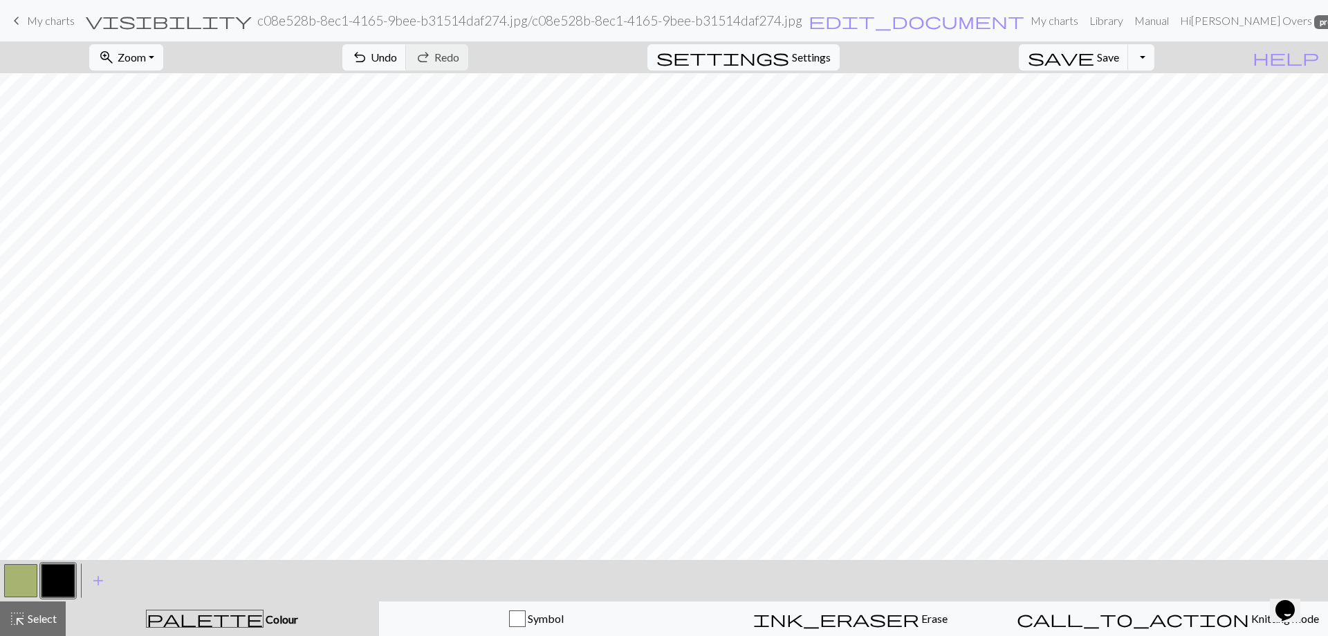
click at [21, 574] on button "button" at bounding box center [20, 580] width 33 height 33
click at [21, 576] on button "button" at bounding box center [20, 580] width 33 height 33
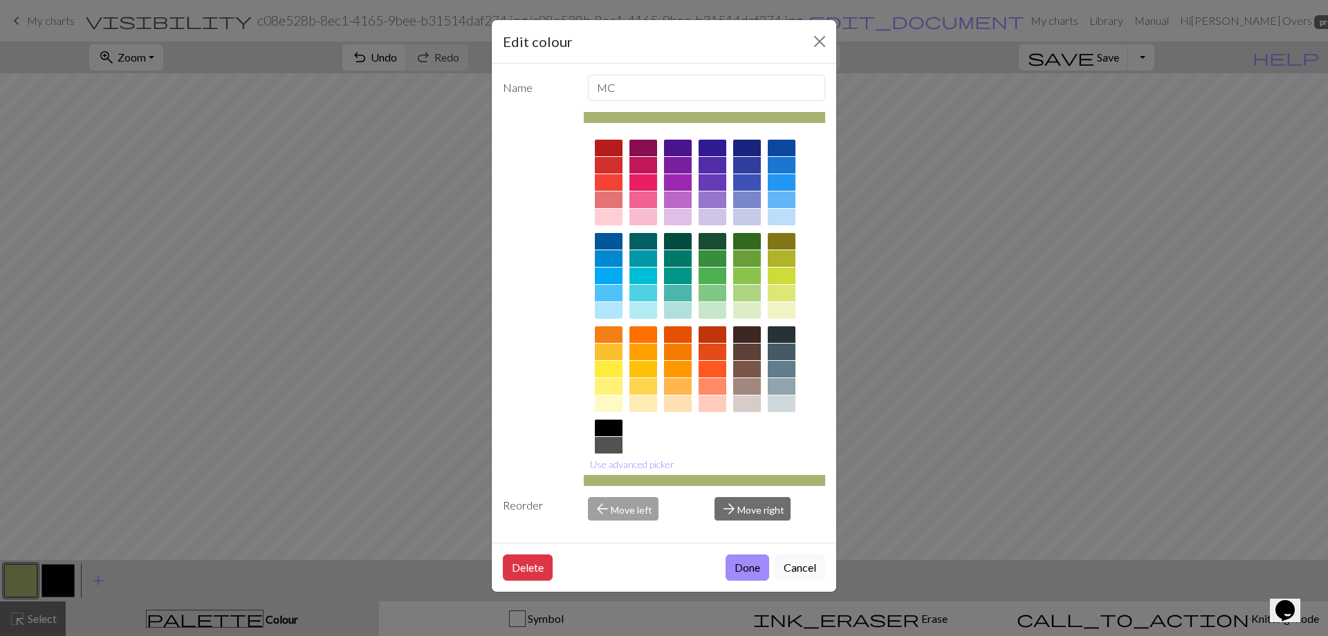
scroll to position [68, 0]
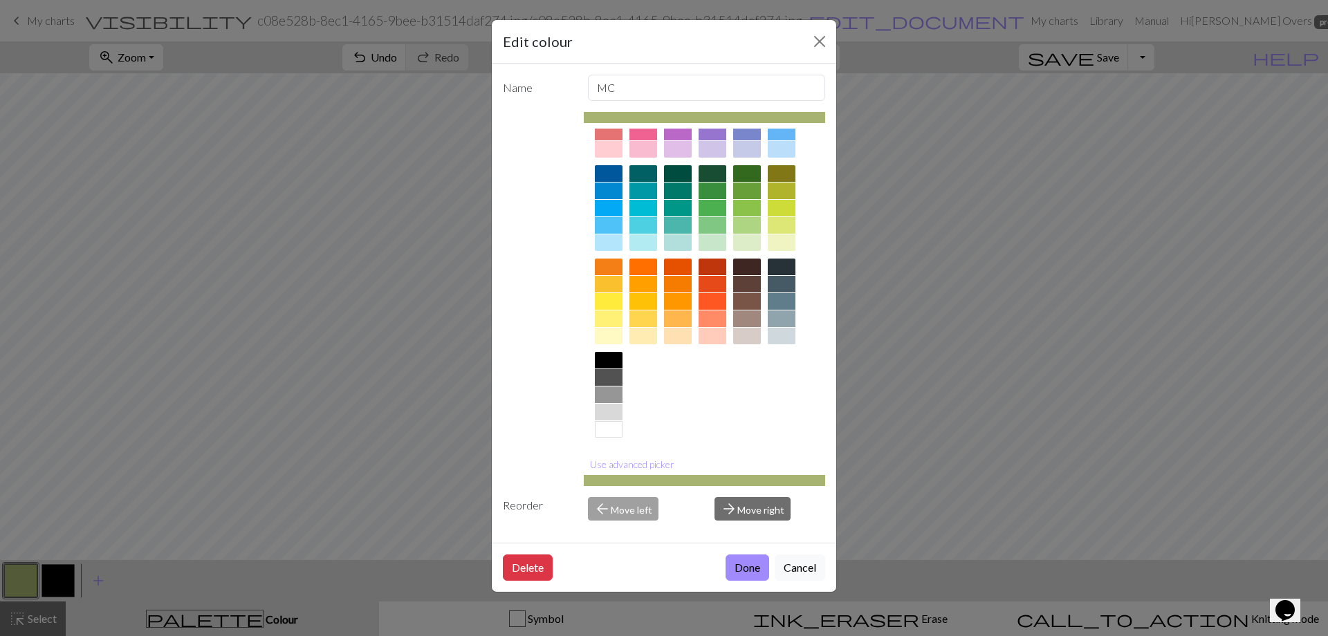
click at [612, 427] on div at bounding box center [609, 429] width 28 height 17
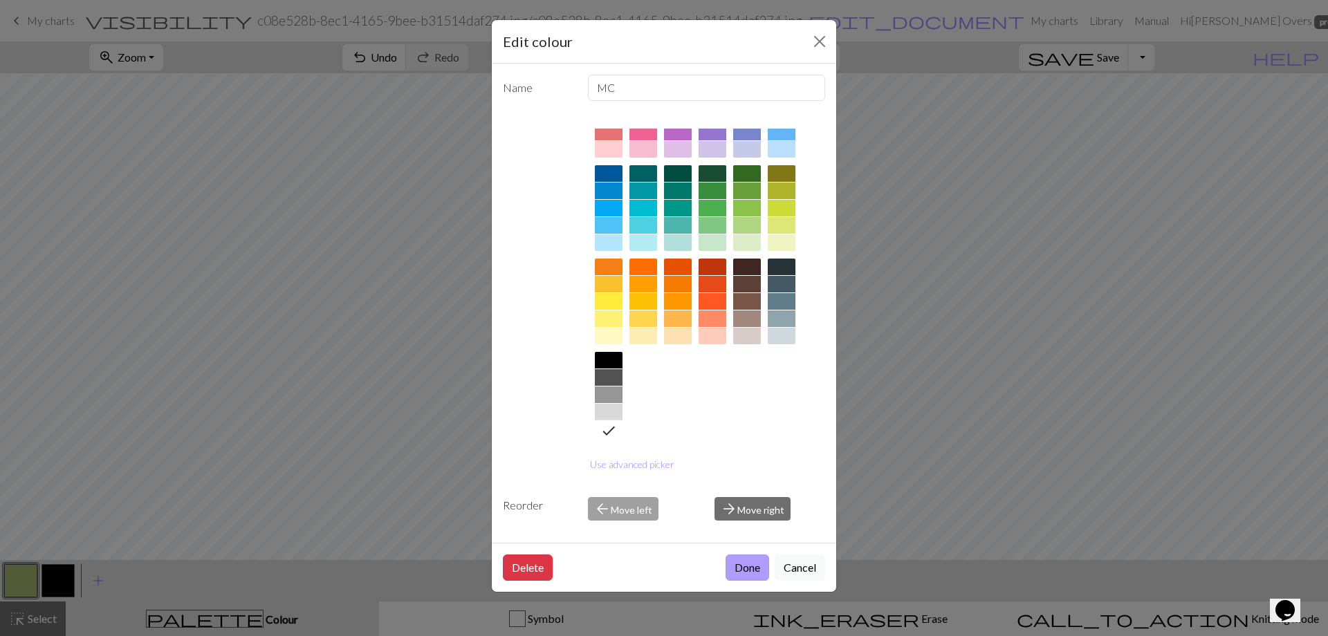
click at [739, 563] on button "Done" at bounding box center [748, 568] width 44 height 26
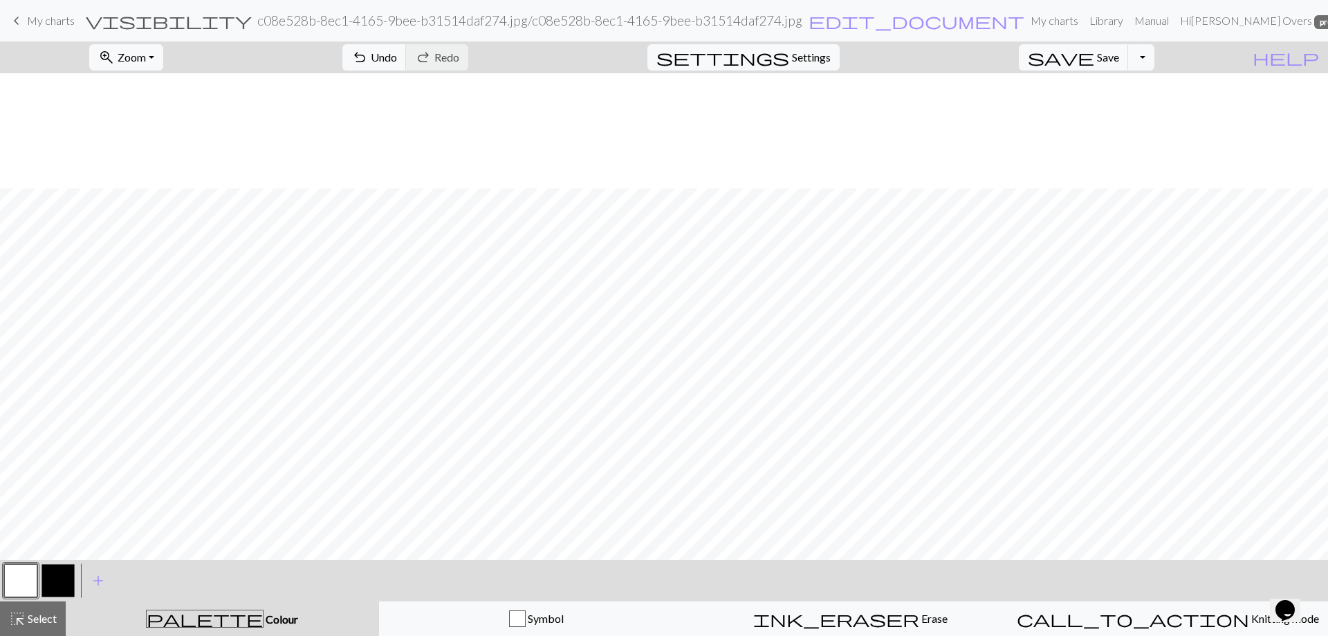
scroll to position [115, 0]
click at [1075, 20] on link "My charts" at bounding box center [1054, 21] width 59 height 28
click at [40, 15] on span "My charts" at bounding box center [51, 20] width 48 height 13
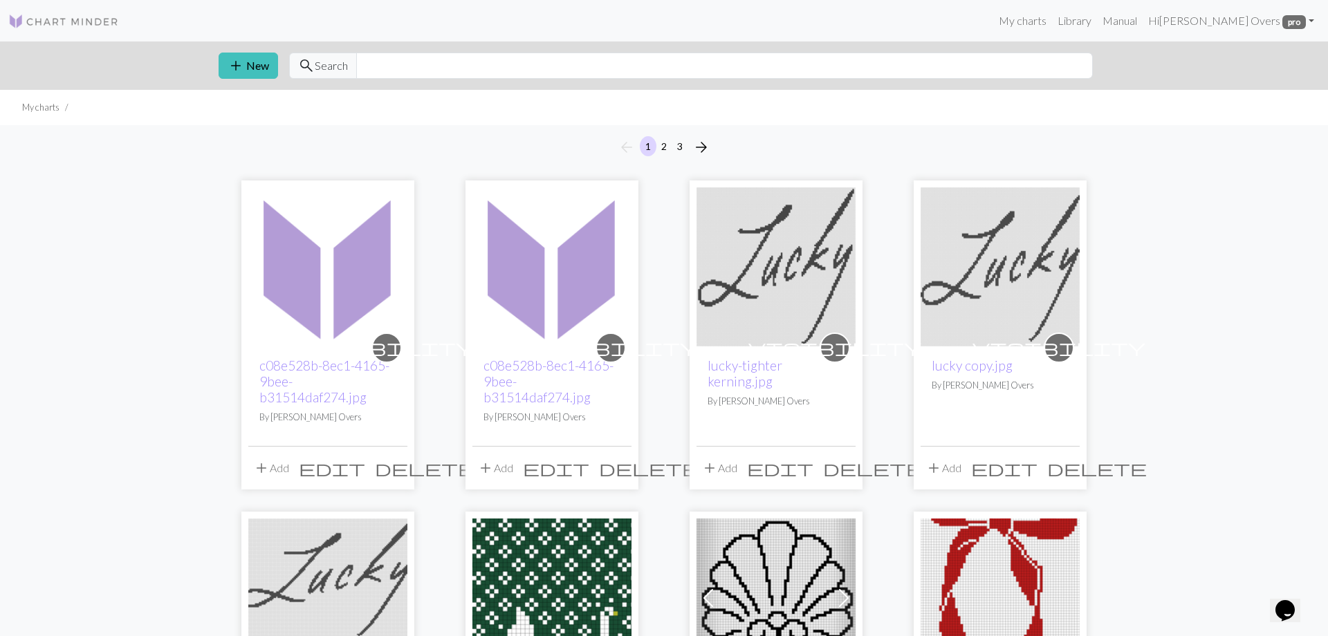
click at [589, 468] on span "edit" at bounding box center [556, 468] width 66 height 19
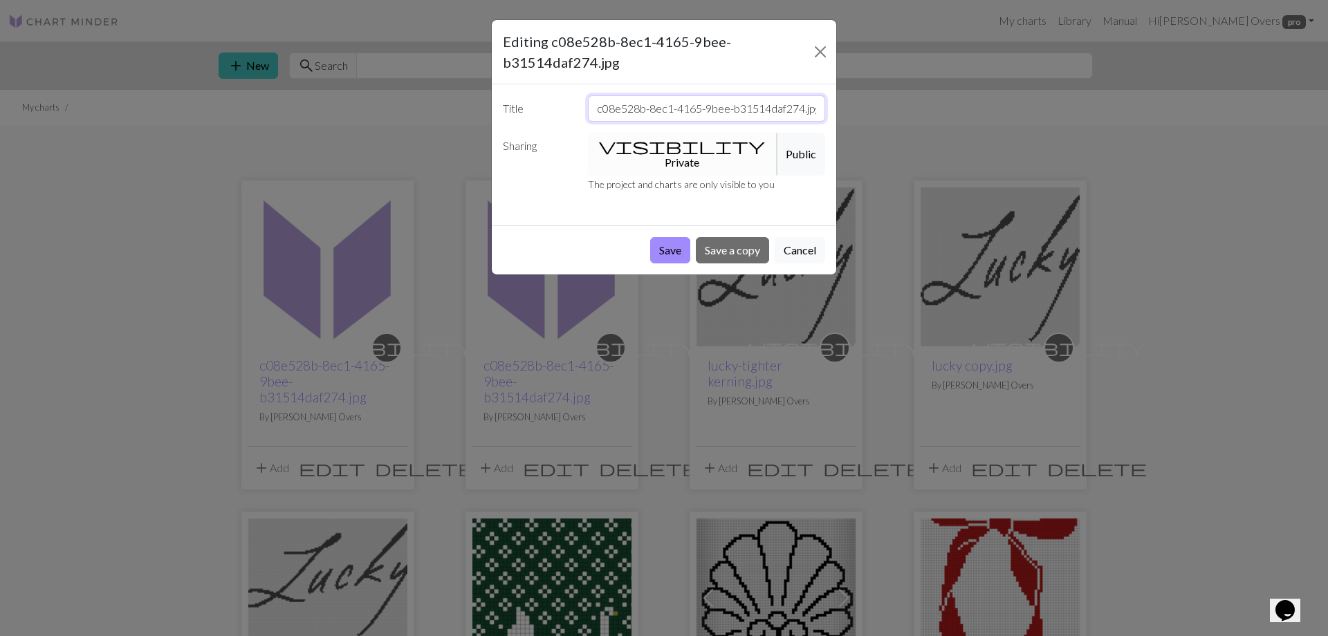
click at [671, 100] on input "c08e528b-8ec1-4165-9bee-b31514daf274.jpg" at bounding box center [707, 108] width 238 height 26
type input "[PERSON_NAME]-drawing"
click at [674, 237] on button "Save" at bounding box center [670, 250] width 40 height 26
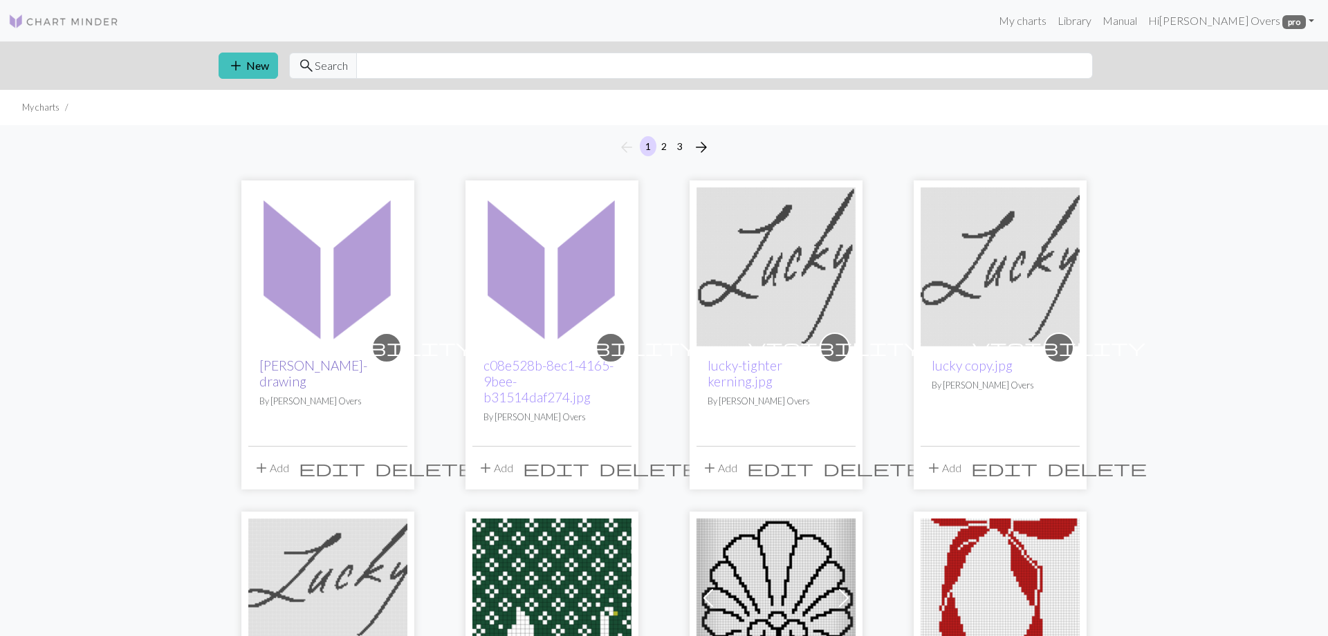
click at [299, 368] on link "[PERSON_NAME]-drawing" at bounding box center [313, 374] width 108 height 32
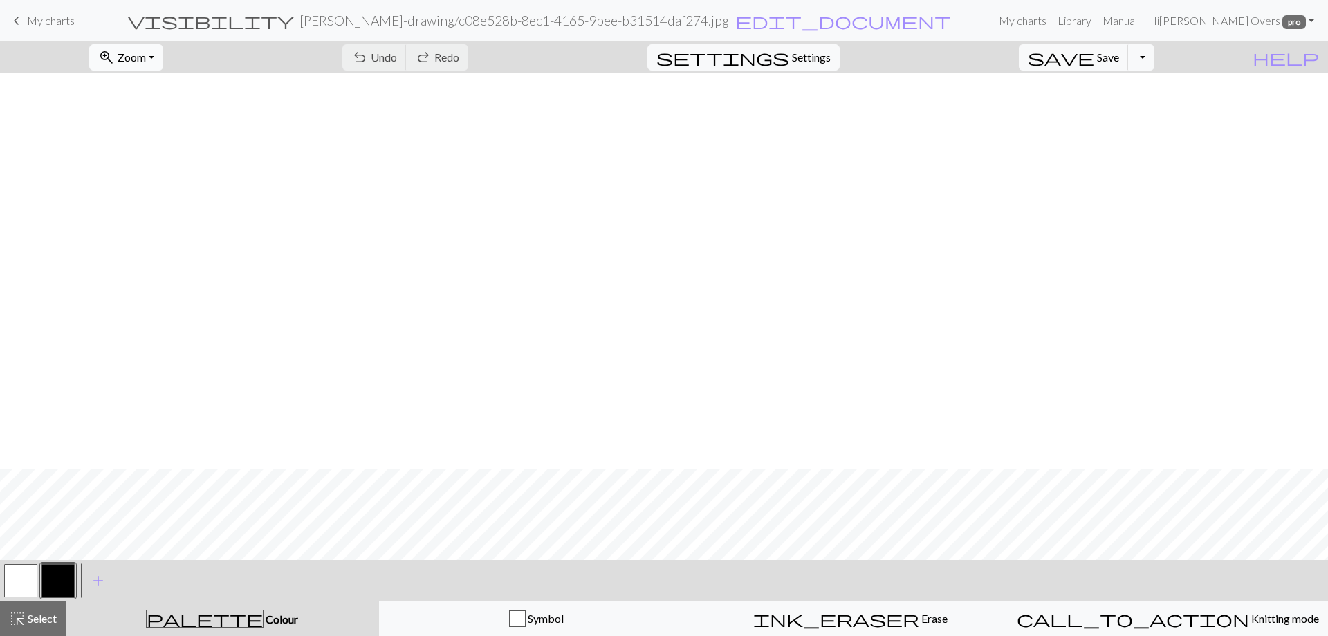
click at [115, 49] on span "zoom_in" at bounding box center [106, 57] width 17 height 19
